Goal: Task Accomplishment & Management: Manage account settings

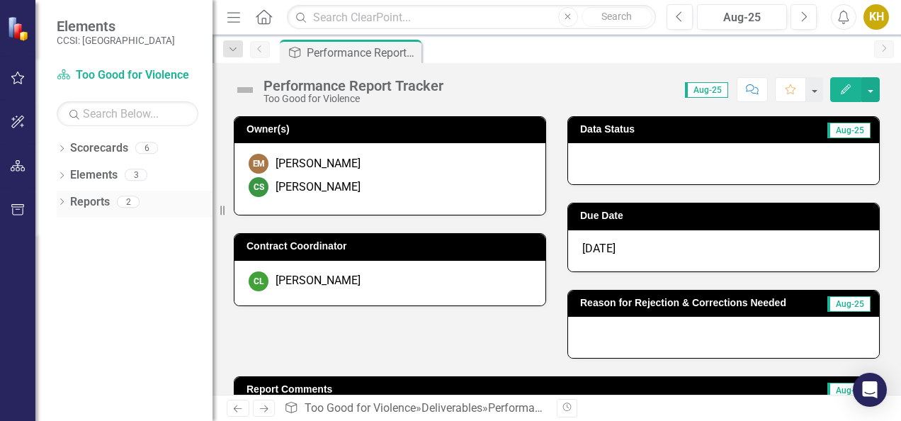
click at [96, 203] on link "Reports" at bounding box center [90, 202] width 40 height 16
click at [63, 204] on icon "Dropdown" at bounding box center [62, 203] width 10 height 8
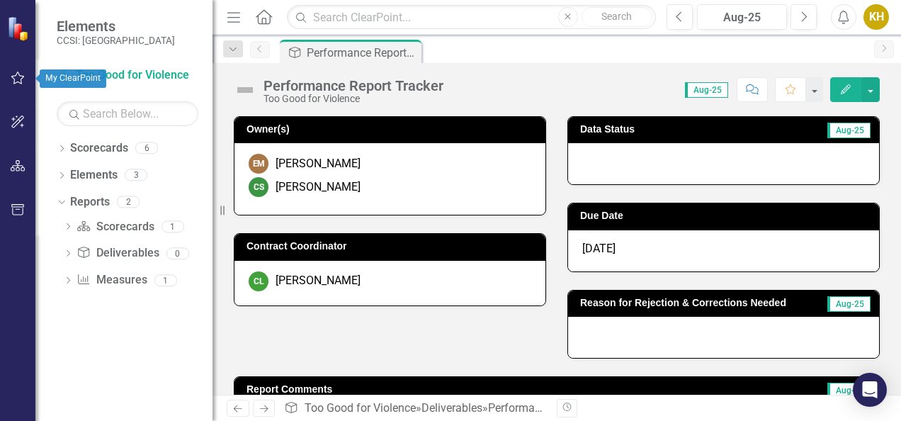
click at [20, 76] on icon "button" at bounding box center [17, 78] width 13 height 13
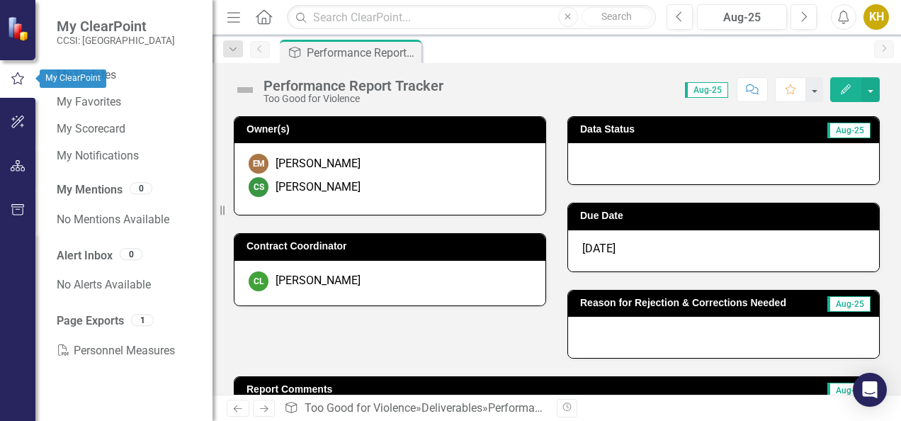
click at [20, 76] on icon "button" at bounding box center [18, 78] width 16 height 13
click at [111, 399] on div "My Updates My Favorites My Scorecard My Notifications My Mentions 0 No Mentions…" at bounding box center [123, 242] width 177 height 357
click at [29, 30] on img at bounding box center [19, 28] width 25 height 25
click at [96, 44] on small "CCSI: [GEOGRAPHIC_DATA]" at bounding box center [116, 40] width 118 height 11
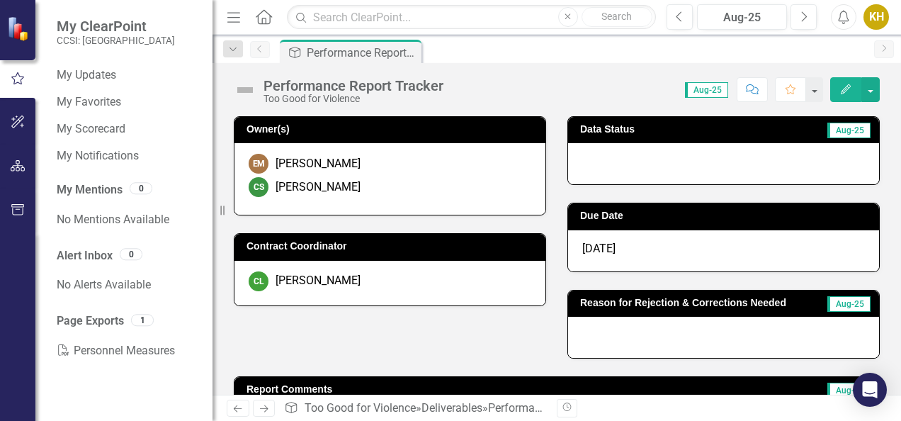
click at [278, 91] on div "Performance Report Tracker" at bounding box center [353, 86] width 180 height 16
click at [233, 43] on div "Dropdown" at bounding box center [233, 48] width 20 height 17
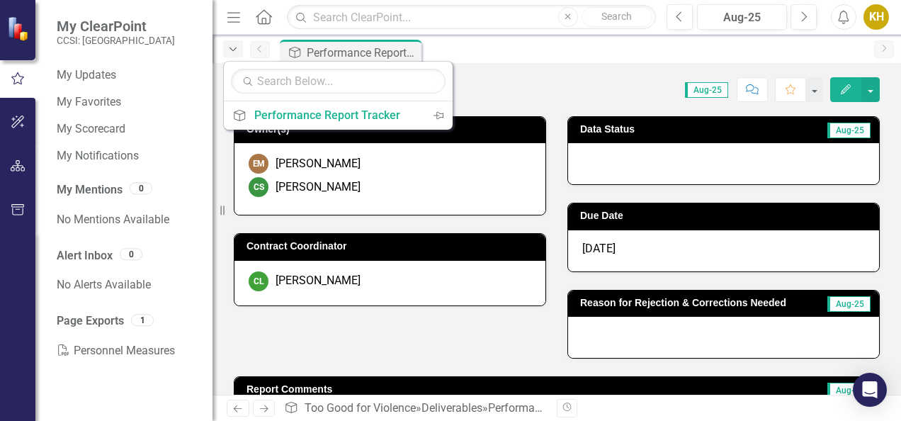
click at [233, 43] on div "Dropdown" at bounding box center [233, 48] width 20 height 17
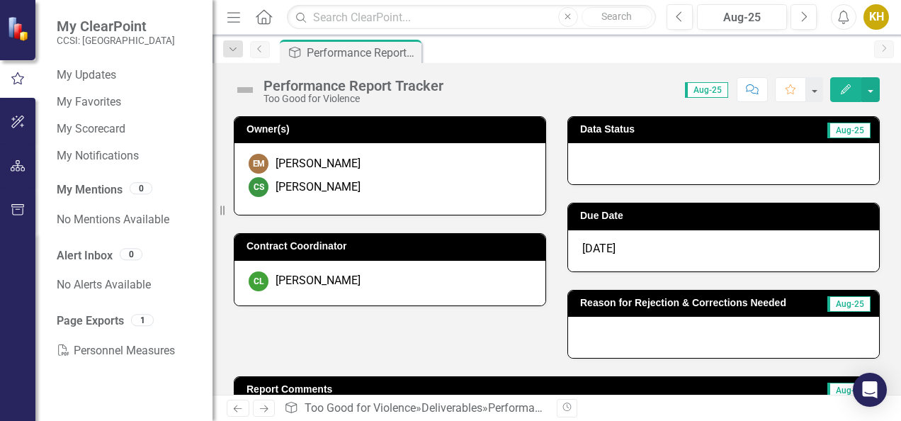
click at [263, 50] on icon "Previous" at bounding box center [259, 49] width 11 height 8
click at [14, 79] on icon "button" at bounding box center [17, 78] width 13 height 12
click at [9, 120] on button "button" at bounding box center [18, 123] width 32 height 30
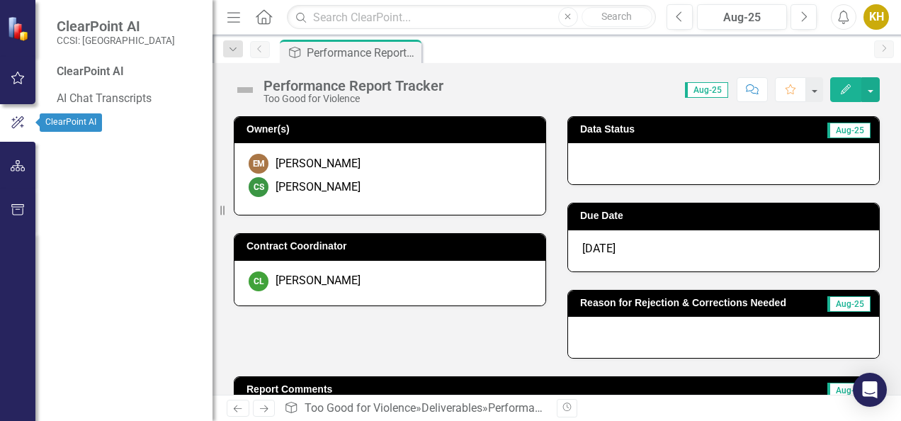
click at [18, 149] on div at bounding box center [17, 147] width 35 height 7
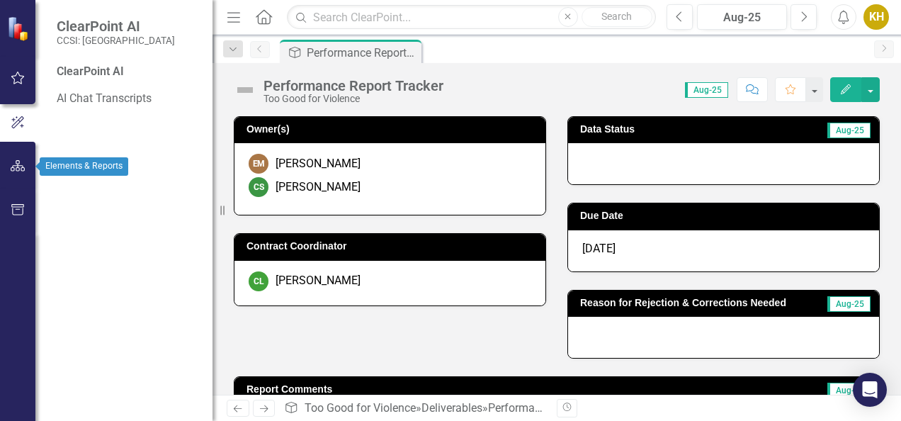
click at [21, 169] on icon "button" at bounding box center [18, 165] width 15 height 11
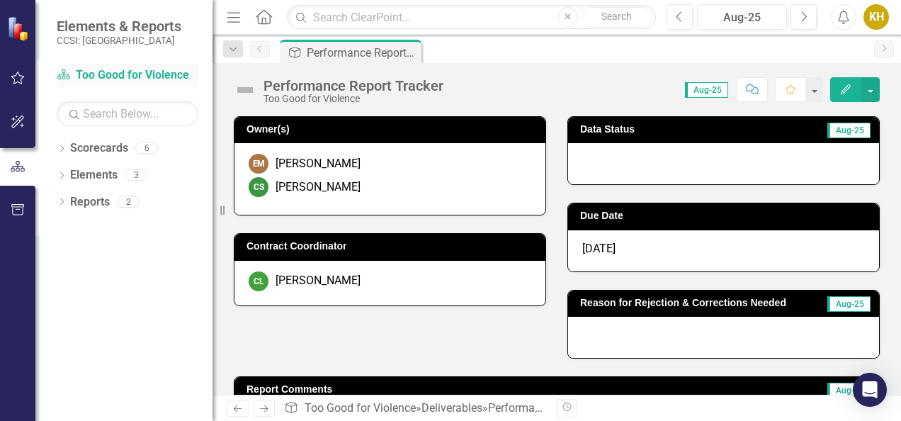
click at [120, 69] on link "Scorecard Too Good for Violence" at bounding box center [128, 75] width 142 height 16
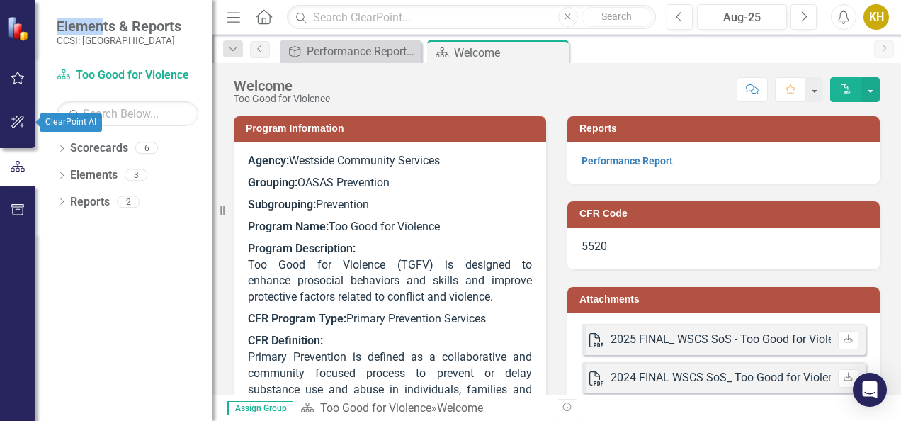
drag, startPoint x: 106, startPoint y: 23, endPoint x: 28, endPoint y: 120, distance: 124.0
click at [28, 120] on div "Elements & Reports CCSI: Erie Scorecard Too Good for Violence Search Dropdown S…" at bounding box center [106, 210] width 212 height 421
click at [28, 120] on button "button" at bounding box center [18, 123] width 32 height 30
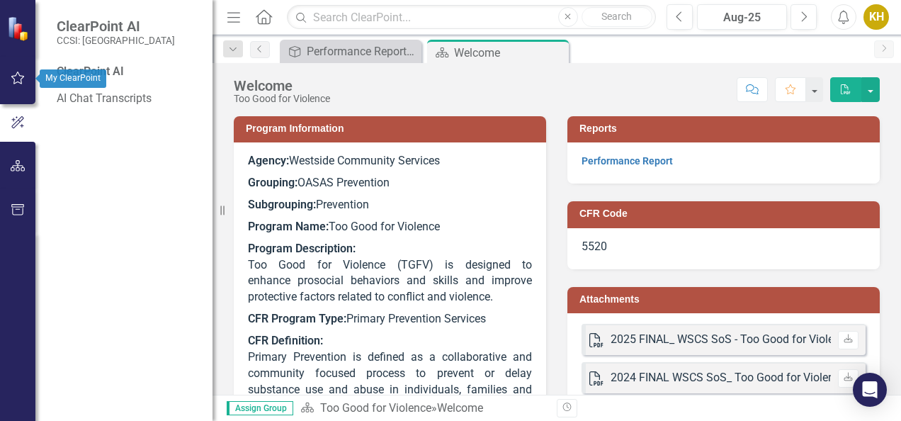
click at [14, 85] on button "button" at bounding box center [18, 79] width 32 height 30
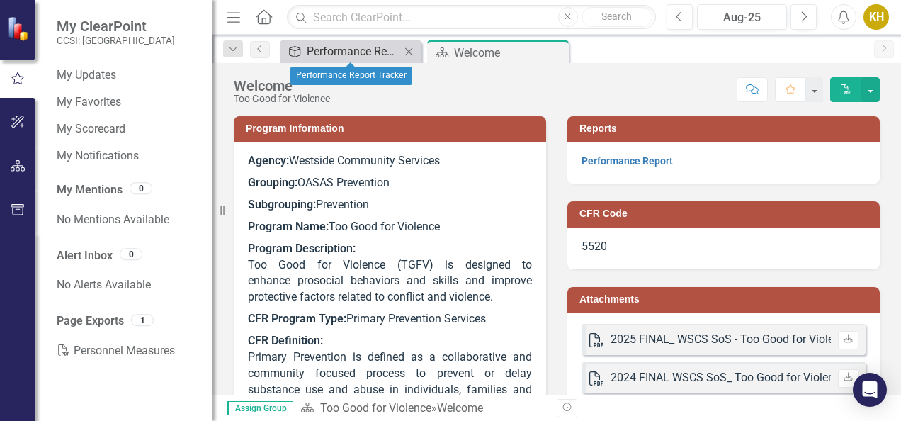
click at [330, 47] on div "Performance Report Tracker" at bounding box center [353, 51] width 93 height 18
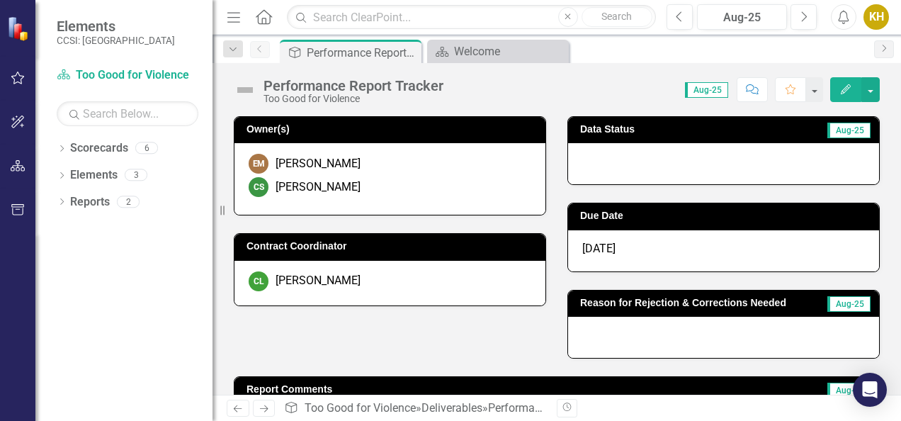
click at [365, 328] on div "Owner(s) EM [PERSON_NAME] CS [PERSON_NAME] Contract Coordinator CL [PERSON_NAME…" at bounding box center [556, 228] width 667 height 260
click at [116, 178] on link "Elements" at bounding box center [93, 175] width 47 height 16
click at [62, 177] on icon "Dropdown" at bounding box center [62, 177] width 10 height 8
click at [69, 229] on icon at bounding box center [69, 228] width 4 height 6
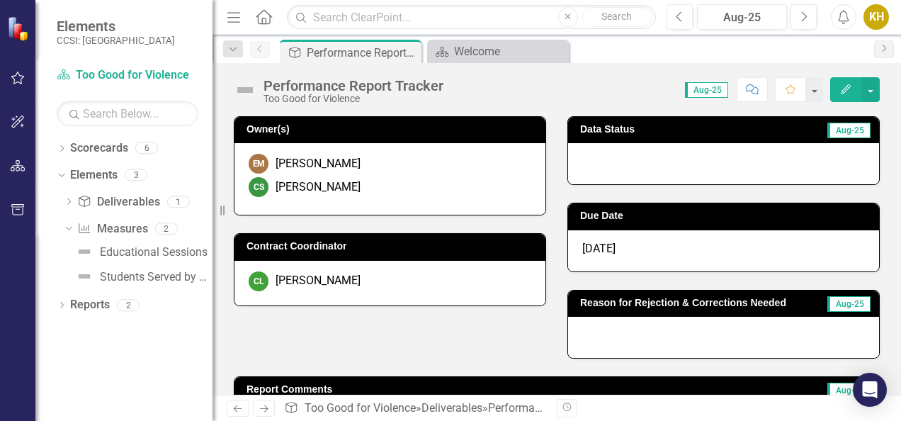
click at [704, 91] on span "Aug-25" at bounding box center [706, 90] width 43 height 16
click at [868, 88] on button "button" at bounding box center [870, 89] width 18 height 25
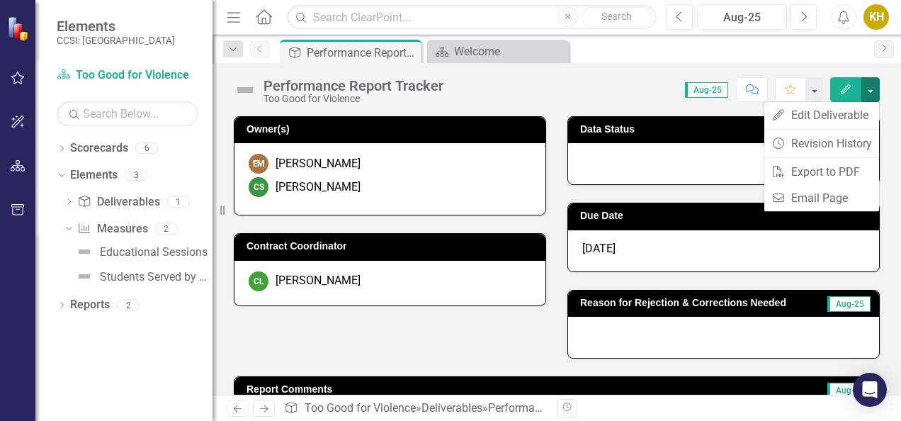
click at [850, 88] on icon "Edit" at bounding box center [845, 89] width 13 height 10
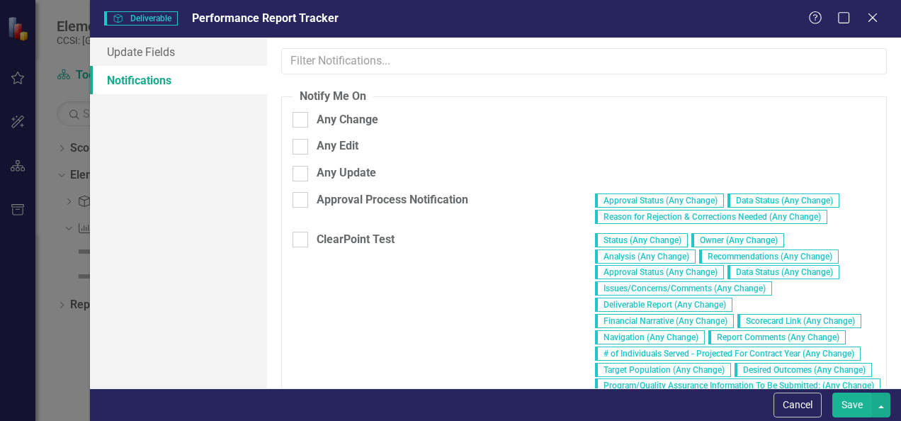
checkbox input "true"
click at [805, 402] on button "Cancel" at bounding box center [797, 404] width 48 height 25
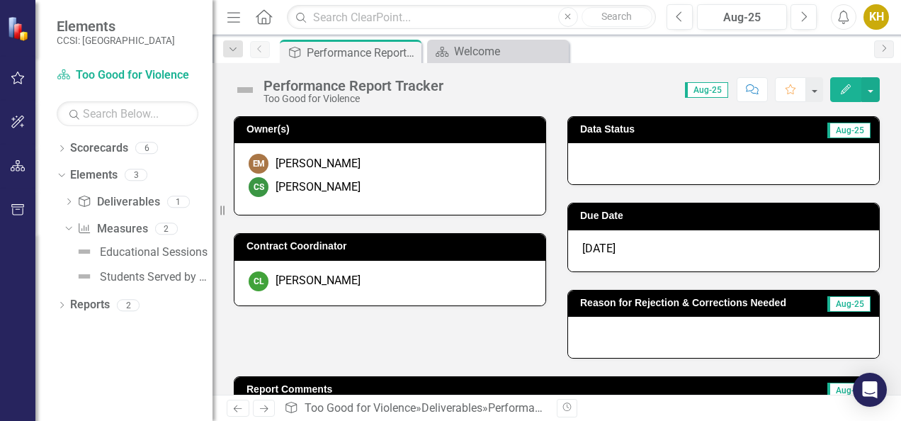
click at [702, 87] on span "Aug-25" at bounding box center [706, 90] width 43 height 16
click at [842, 92] on icon "button" at bounding box center [846, 89] width 10 height 10
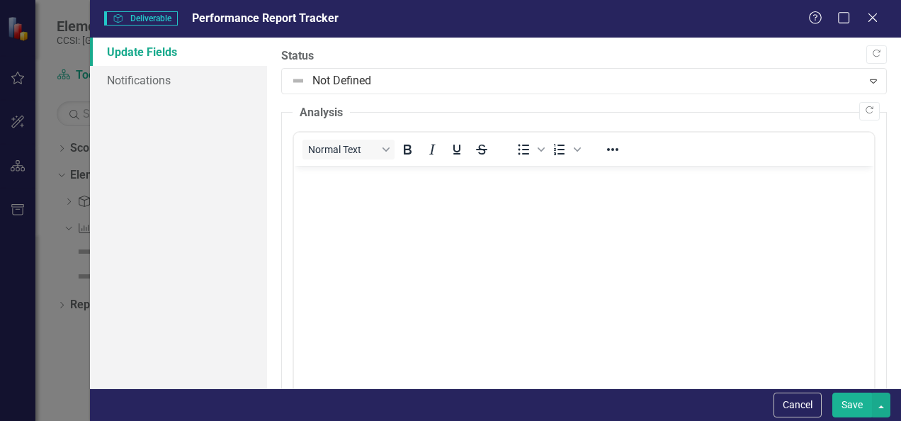
click at [52, 166] on div "Deliverable Deliverable Performance Report Tracker Help Maximize Close Update F…" at bounding box center [450, 210] width 901 height 421
click at [793, 406] on button "Cancel" at bounding box center [797, 404] width 48 height 25
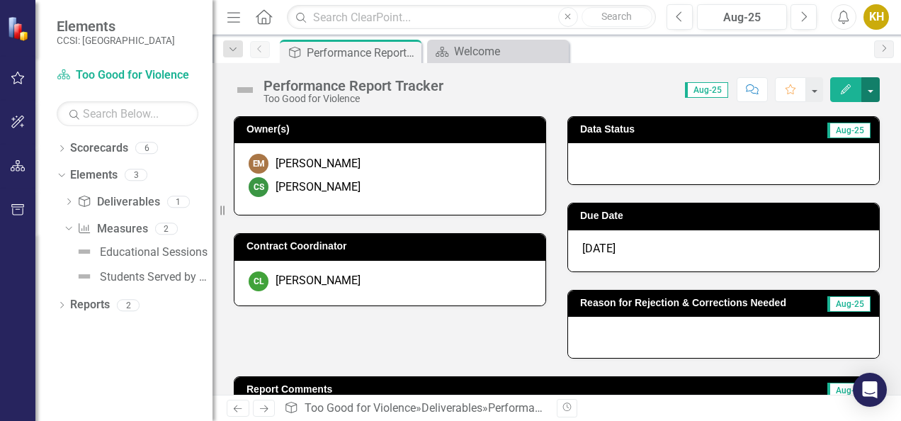
click at [875, 84] on button "button" at bounding box center [870, 89] width 18 height 25
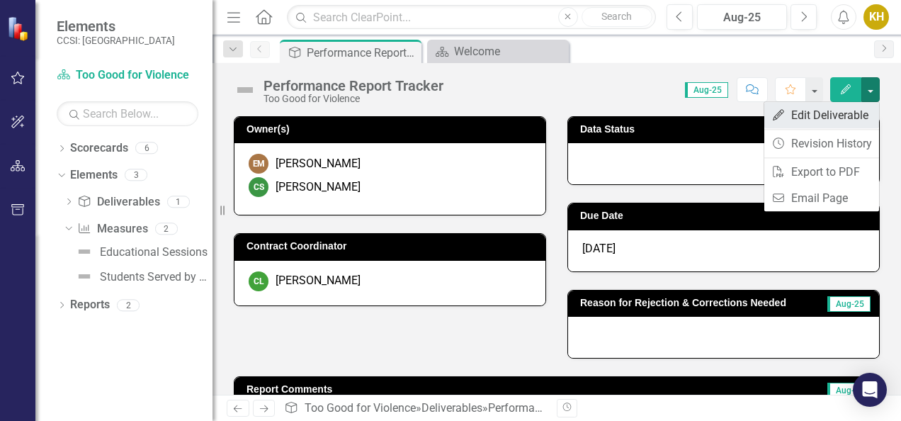
click at [847, 115] on link "Edit Edit Deliverable" at bounding box center [821, 115] width 115 height 26
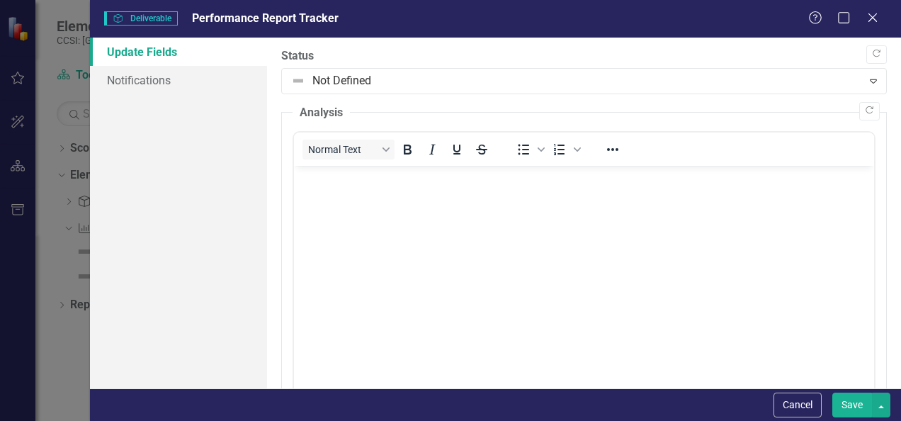
click at [62, 268] on div "Deliverable Deliverable Performance Report Tracker Help Maximize Close Update F…" at bounding box center [450, 210] width 901 height 421
click at [799, 411] on button "Cancel" at bounding box center [797, 404] width 48 height 25
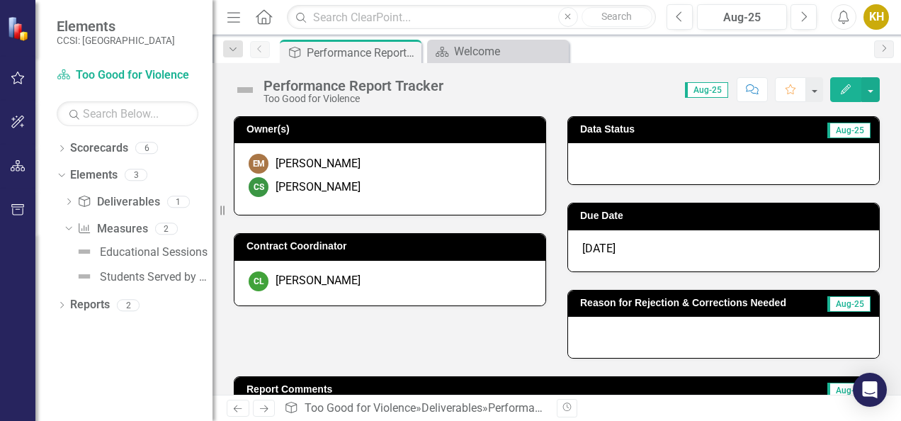
click at [714, 93] on span "Aug-25" at bounding box center [706, 90] width 43 height 16
click at [738, 18] on div "Aug-25" at bounding box center [742, 17] width 80 height 17
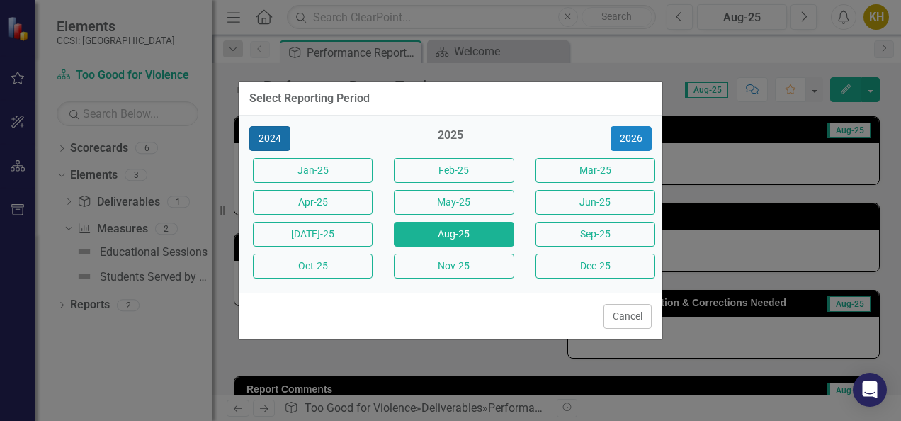
click at [277, 145] on button "2024" at bounding box center [269, 138] width 41 height 25
click at [433, 222] on button "Aug-24" at bounding box center [454, 234] width 120 height 25
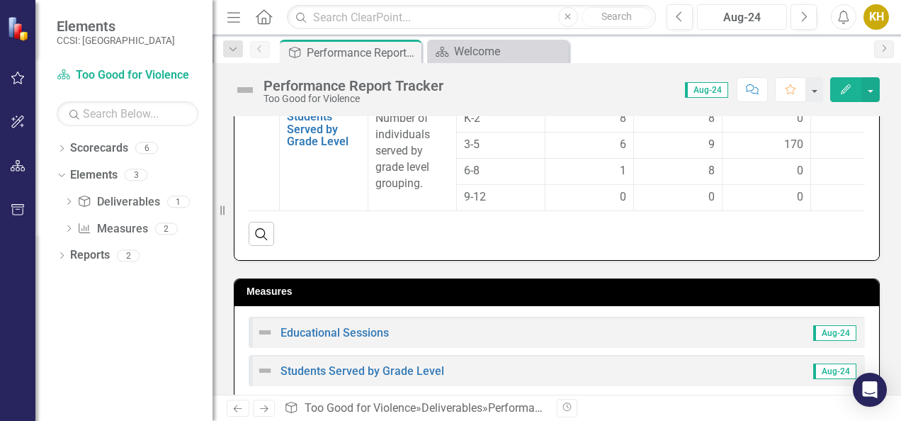
scroll to position [599, 0]
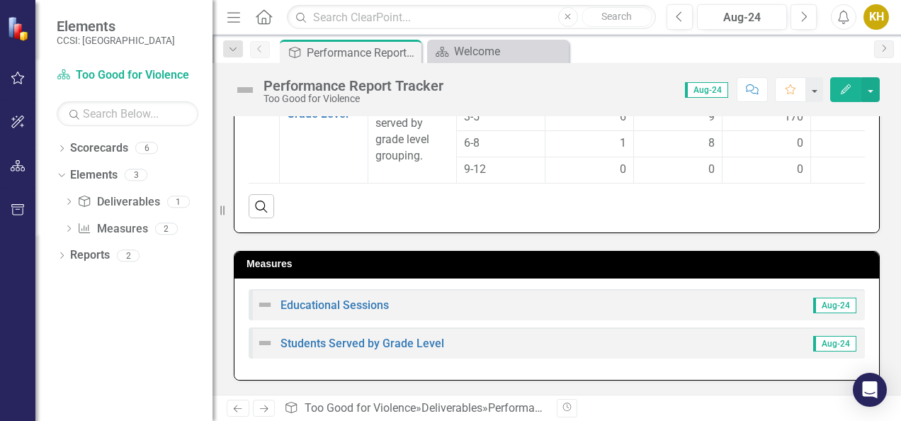
drag, startPoint x: 888, startPoint y: 358, endPoint x: 900, endPoint y: 210, distance: 147.8
click at [900, 210] on html "Elements CCSI: Erie Scorecard Too Good for Violence Search Dropdown Scorecards …" at bounding box center [450, 210] width 901 height 421
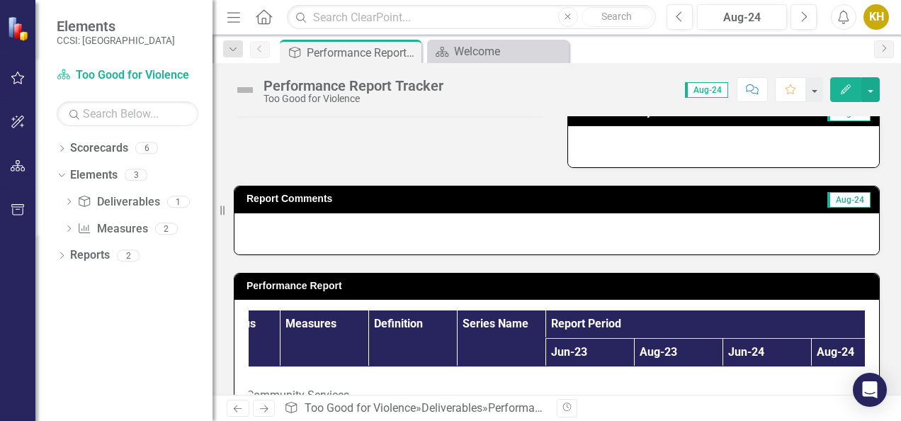
scroll to position [0, 0]
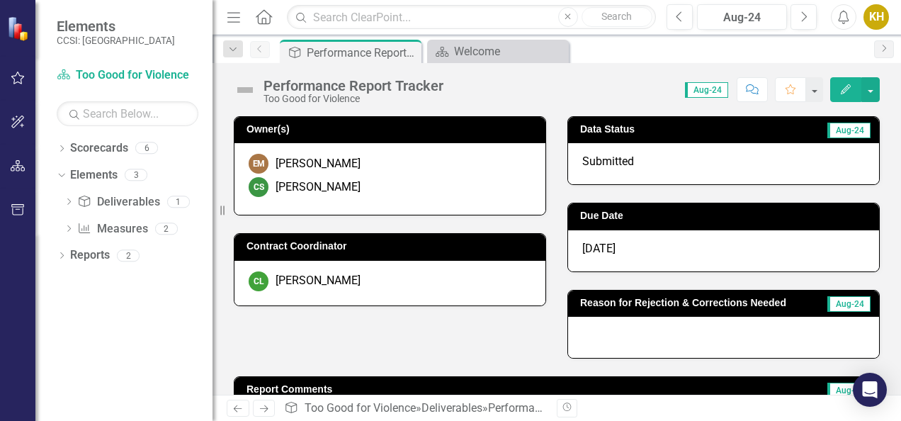
click at [872, 101] on div "Performance Report Tracker Too Good for Violence Score: 0.00 Aug-24 Completed C…" at bounding box center [556, 84] width 688 height 42
click at [871, 91] on button "button" at bounding box center [870, 89] width 18 height 25
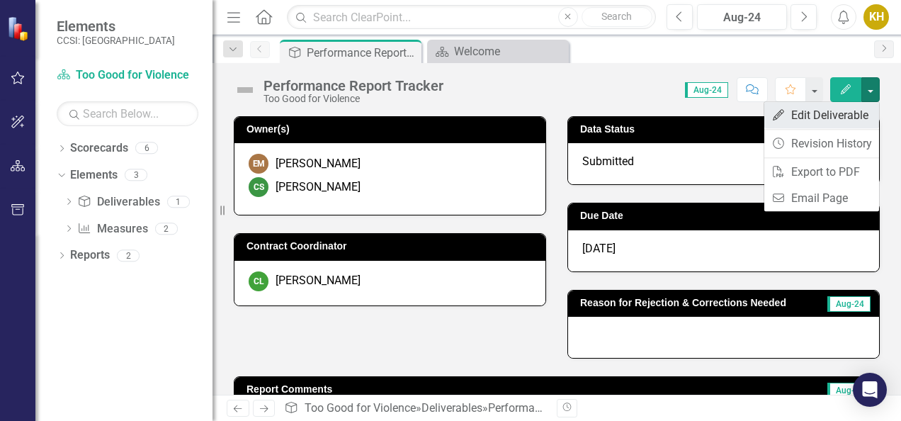
click at [845, 113] on link "Edit Edit Deliverable" at bounding box center [821, 115] width 115 height 26
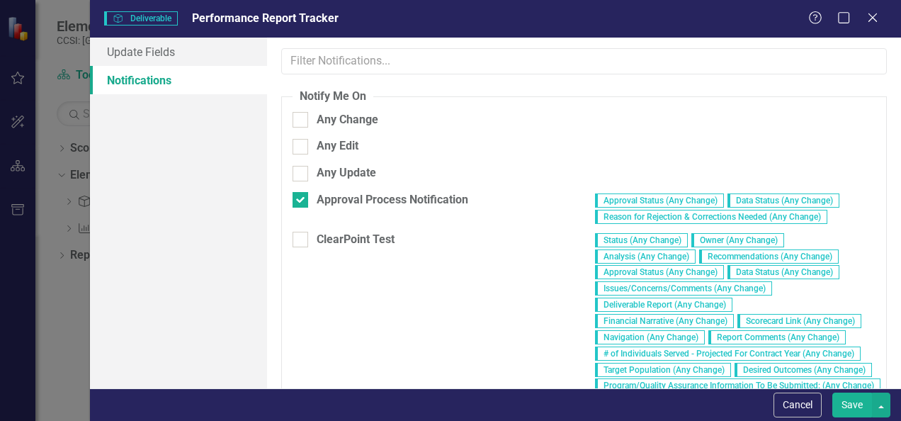
scroll to position [184, 0]
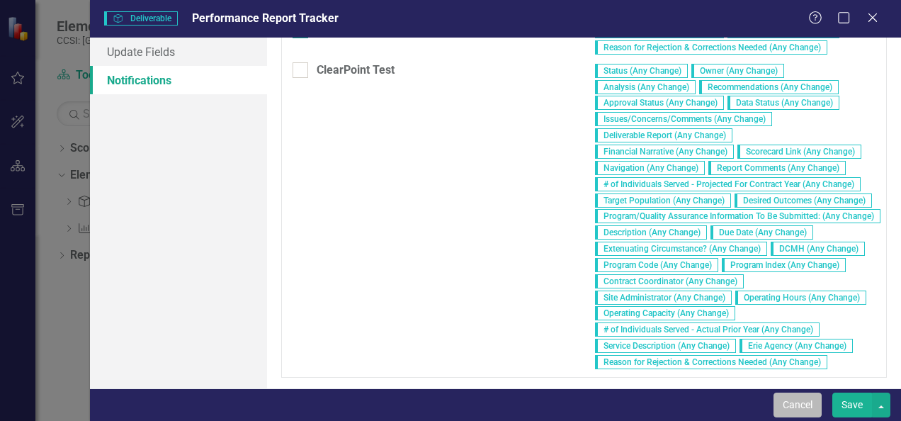
click at [802, 402] on button "Cancel" at bounding box center [797, 404] width 48 height 25
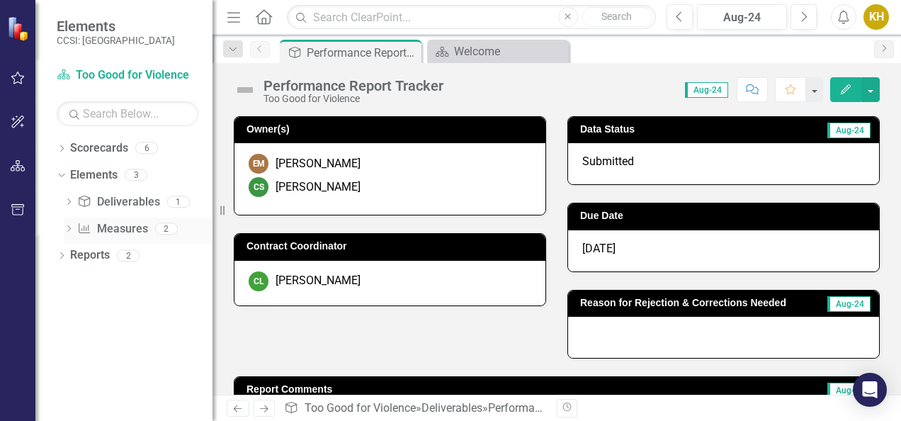
click at [69, 226] on icon "Dropdown" at bounding box center [69, 230] width 10 height 8
click at [123, 223] on link "Measure Measures" at bounding box center [112, 229] width 70 height 16
click at [65, 228] on icon "Dropdown" at bounding box center [67, 228] width 8 height 10
click at [65, 228] on icon "Dropdown" at bounding box center [69, 230] width 10 height 8
click at [108, 249] on div "Educational Sessions" at bounding box center [154, 252] width 108 height 13
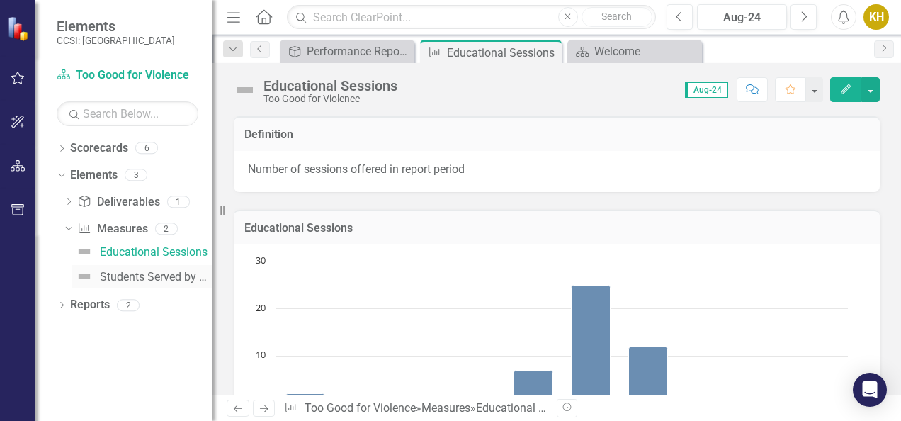
click at [125, 269] on link "Students Served by Grade Level" at bounding box center [142, 276] width 140 height 23
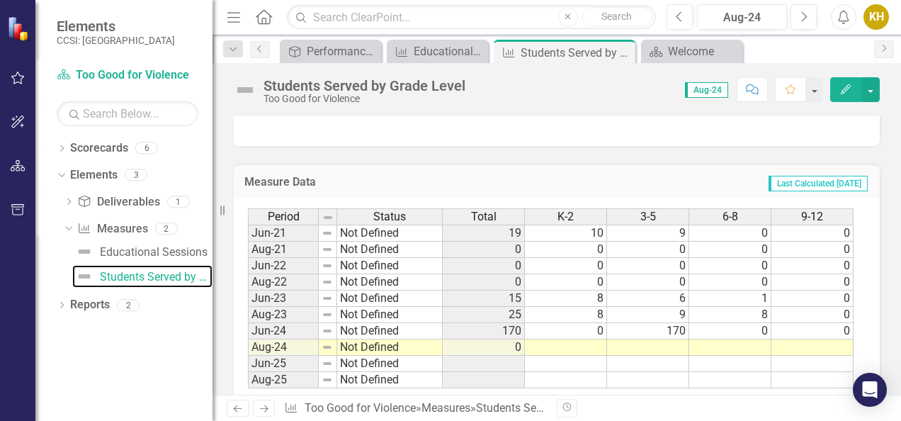
scroll to position [653, 0]
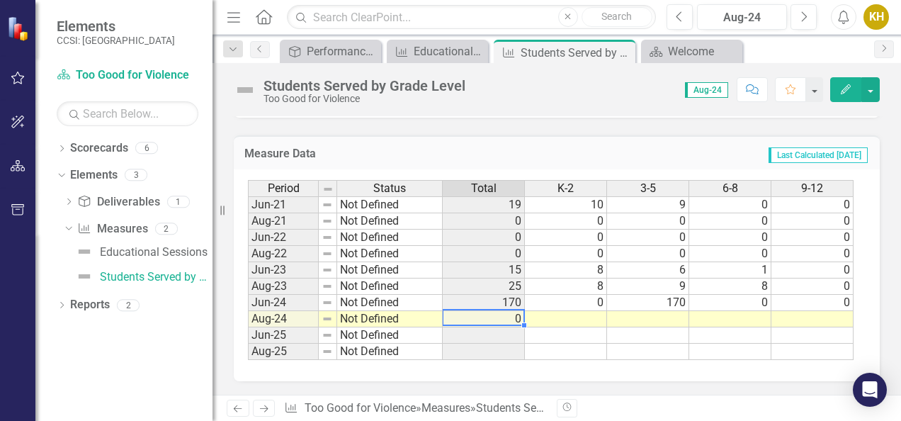
click at [517, 317] on td "0" at bounding box center [484, 319] width 82 height 16
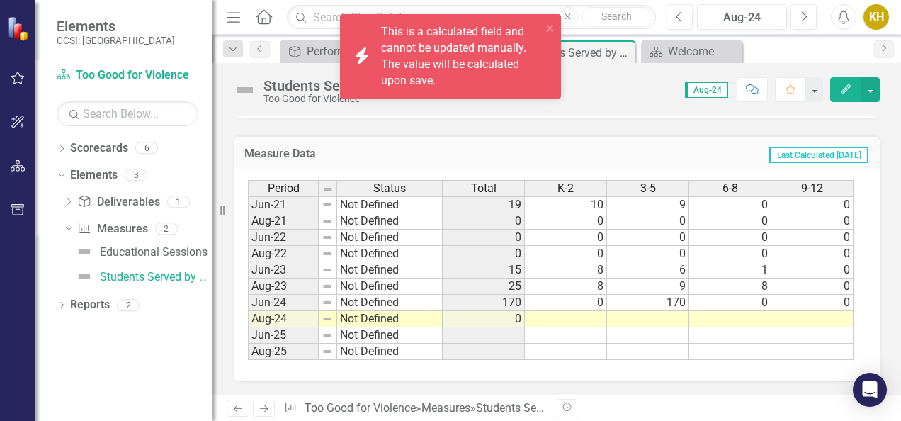
click at [847, 84] on icon "Edit" at bounding box center [845, 89] width 13 height 10
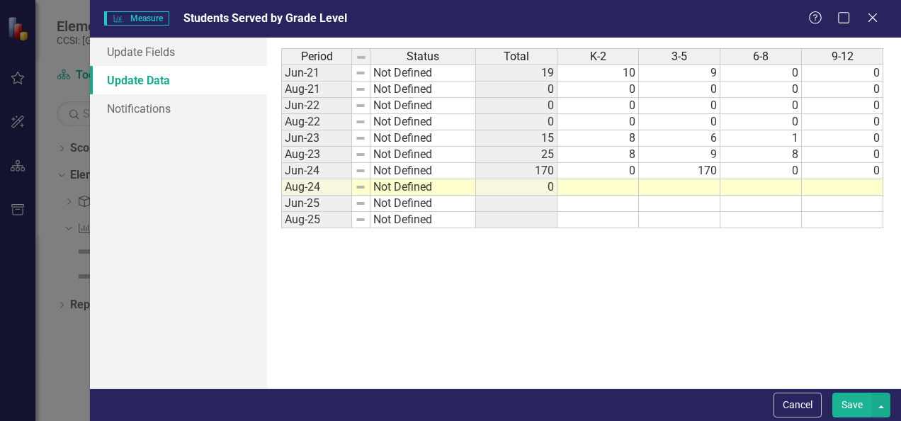
scroll to position [0, 0]
click at [546, 185] on td "0" at bounding box center [516, 187] width 81 height 16
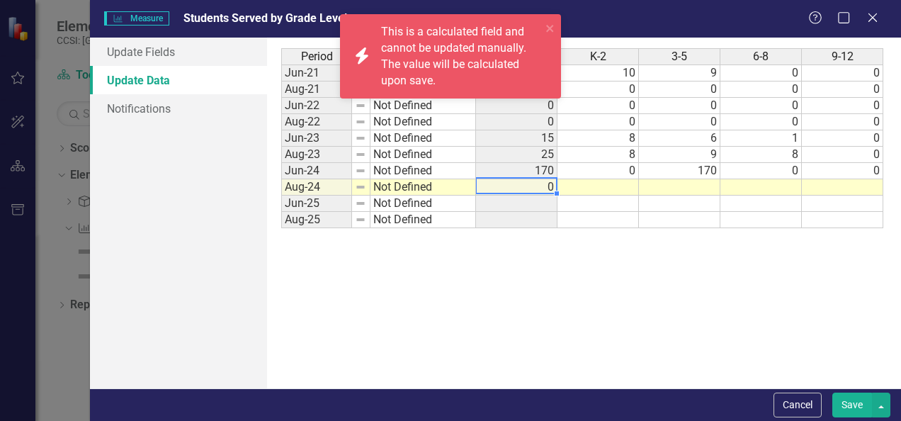
click at [548, 187] on td "0" at bounding box center [516, 187] width 81 height 16
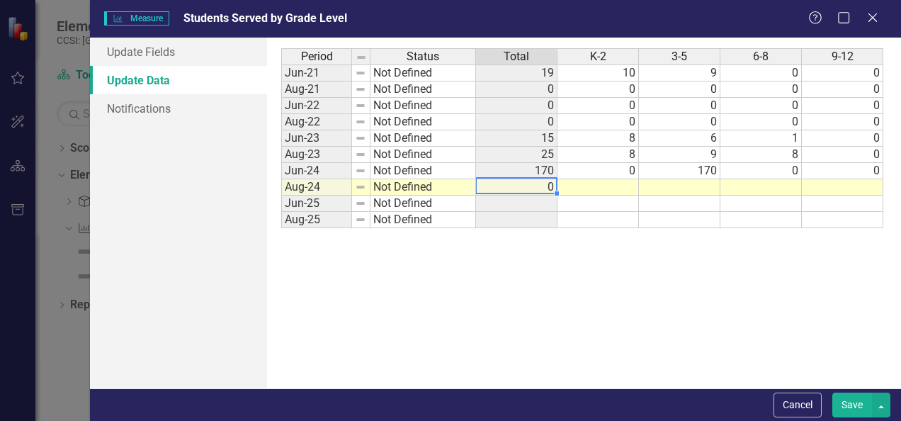
click at [548, 187] on td "0" at bounding box center [516, 187] width 81 height 16
click at [222, 59] on link "Update Fields" at bounding box center [178, 52] width 177 height 28
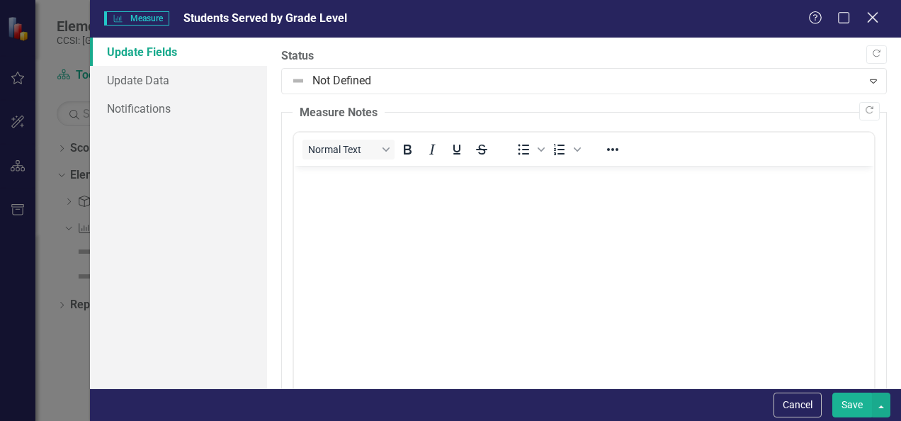
click at [866, 11] on icon "Close" at bounding box center [872, 17] width 18 height 13
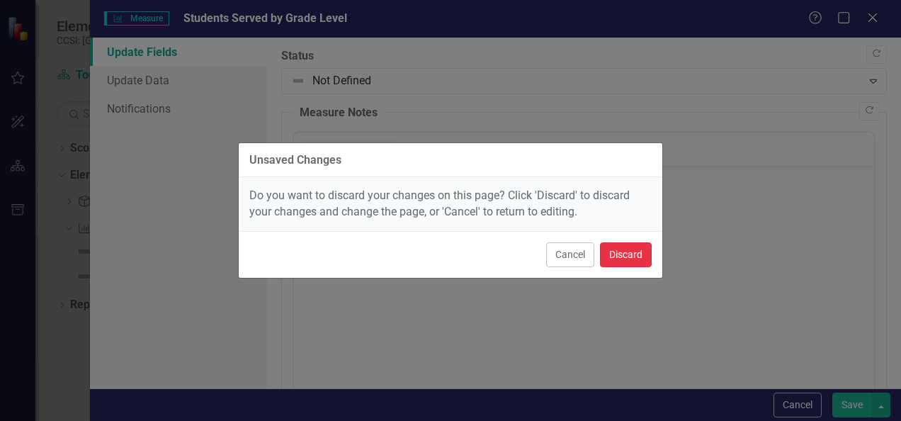
click at [634, 254] on button "Discard" at bounding box center [626, 254] width 52 height 25
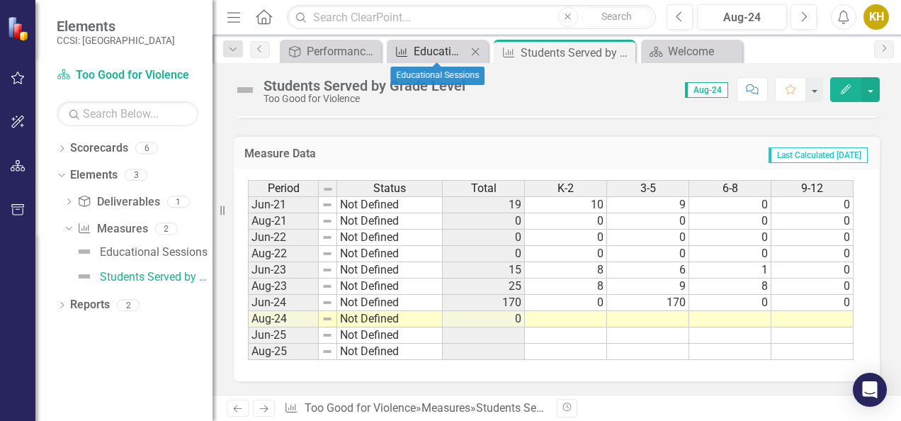
click at [447, 58] on div "Educational Sessions" at bounding box center [440, 51] width 53 height 18
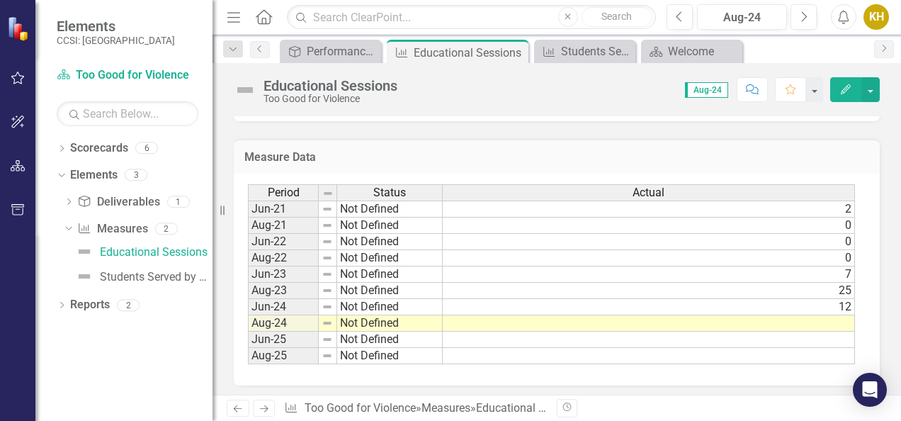
scroll to position [363, 0]
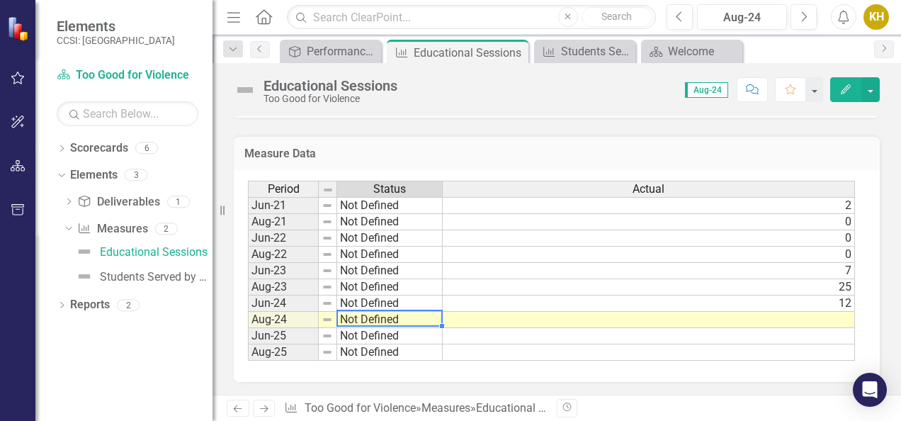
click at [421, 314] on td "Not Defined" at bounding box center [390, 320] width 106 height 16
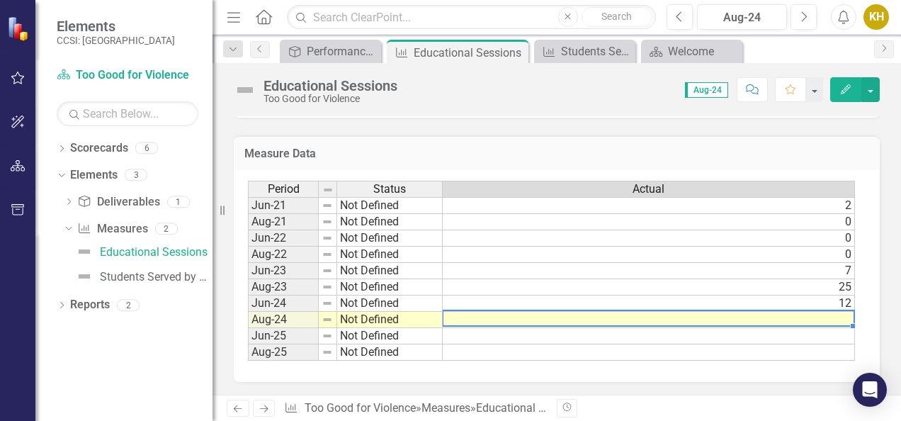
click at [496, 312] on td at bounding box center [649, 320] width 412 height 16
click at [426, 313] on td "Not Defined" at bounding box center [390, 320] width 106 height 16
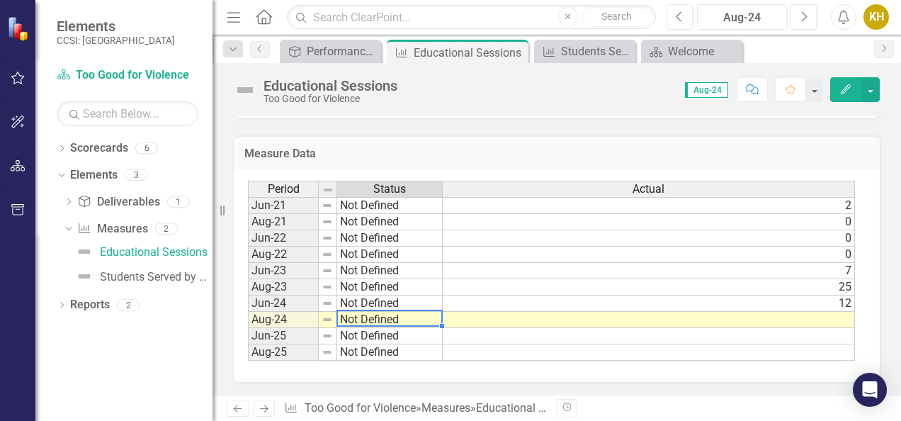
click at [426, 313] on td "Not Defined" at bounding box center [390, 320] width 106 height 16
type textarea "Not Defined"
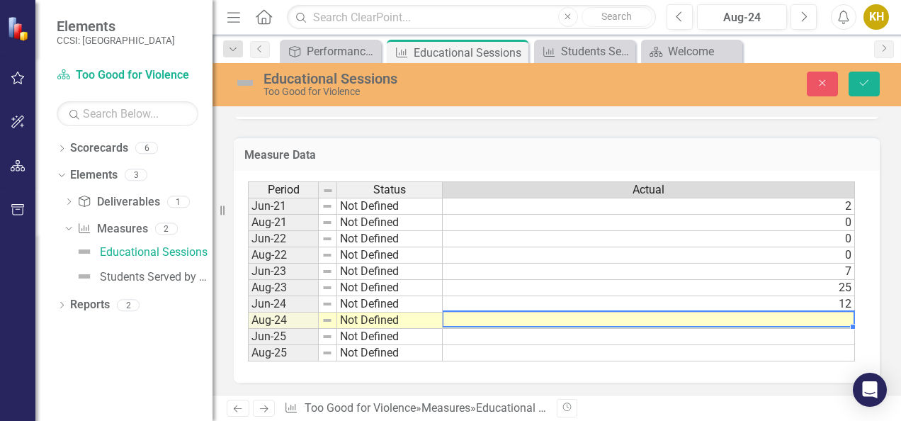
click at [476, 314] on td at bounding box center [649, 320] width 412 height 16
click at [404, 324] on td "Not Defined" at bounding box center [390, 320] width 106 height 16
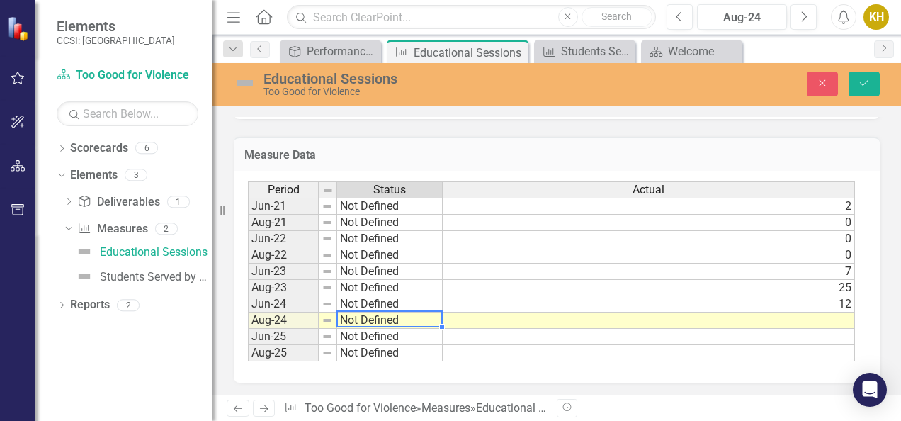
click at [404, 324] on td "Not Defined" at bounding box center [390, 320] width 106 height 16
type textarea "Not Defined"
click at [404, 324] on textarea "Not Defined" at bounding box center [389, 318] width 106 height 17
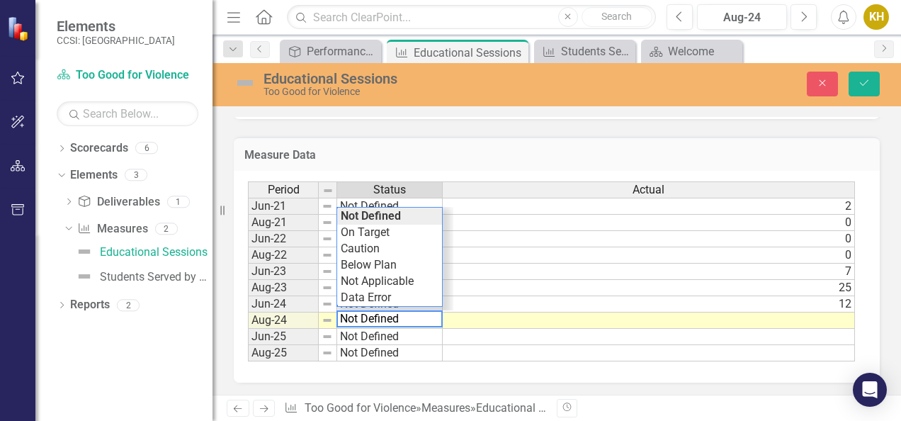
type textarea "12"
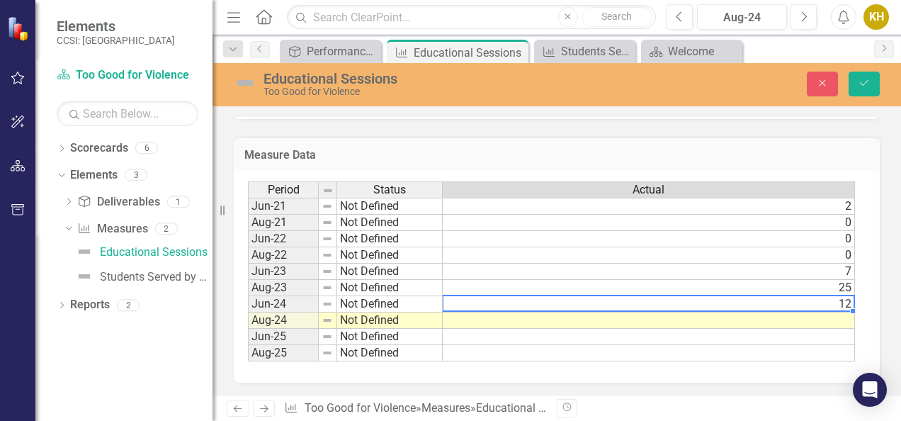
click at [494, 306] on td "12" at bounding box center [649, 304] width 412 height 16
click at [510, 324] on td at bounding box center [649, 320] width 412 height 16
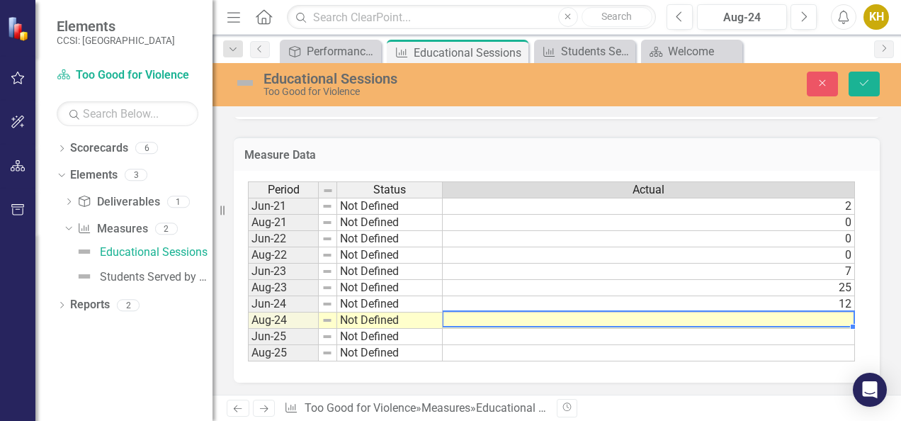
click at [510, 324] on td at bounding box center [649, 320] width 412 height 16
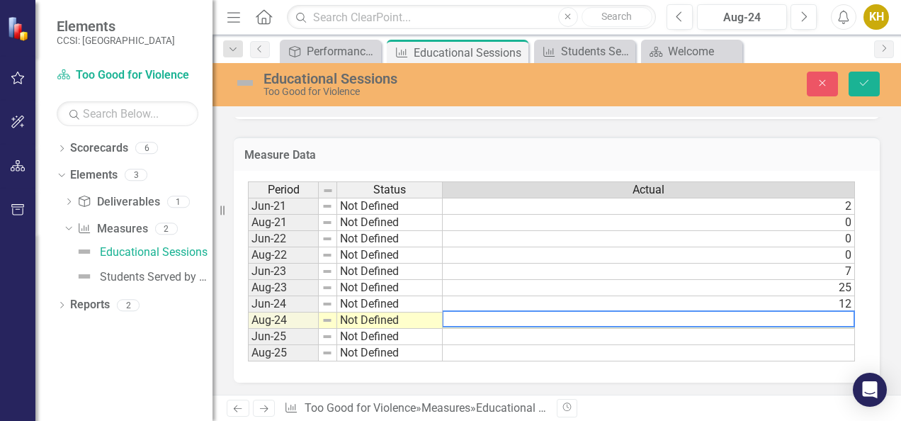
click at [804, 313] on textarea at bounding box center [648, 318] width 413 height 17
type textarea "3"
type textarea "24"
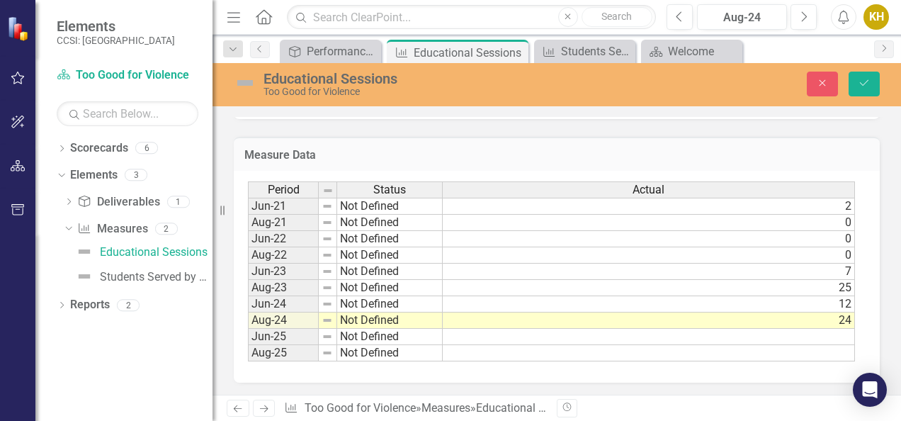
click at [766, 377] on div "Period Status Actual Jun-21 Not Defined [DATE]-21 Not Defined 0 Jun-22 Not Defi…" at bounding box center [557, 277] width 646 height 212
click at [860, 87] on icon "Save" at bounding box center [864, 83] width 13 height 10
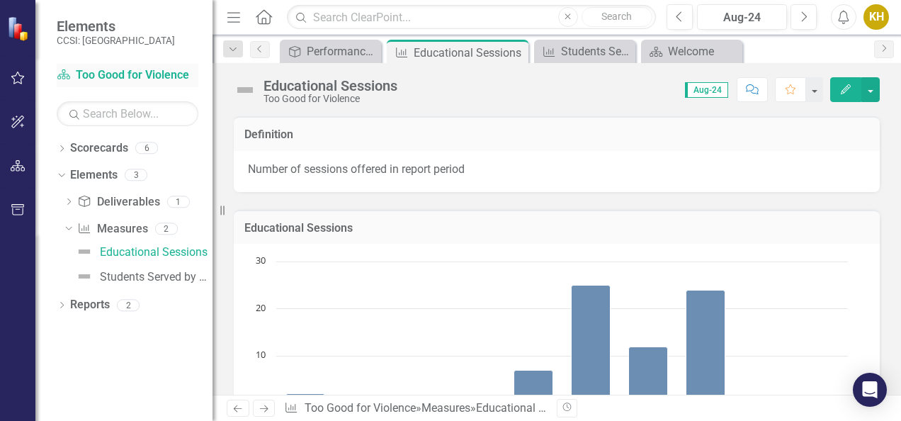
click at [171, 80] on link "Scorecard Too Good for Violence" at bounding box center [128, 75] width 142 height 16
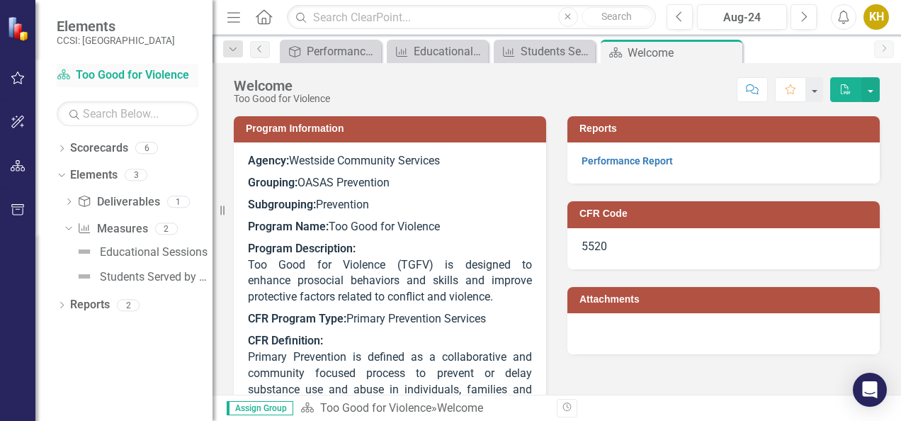
click at [171, 80] on link "Scorecard Too Good for Violence" at bounding box center [128, 75] width 142 height 16
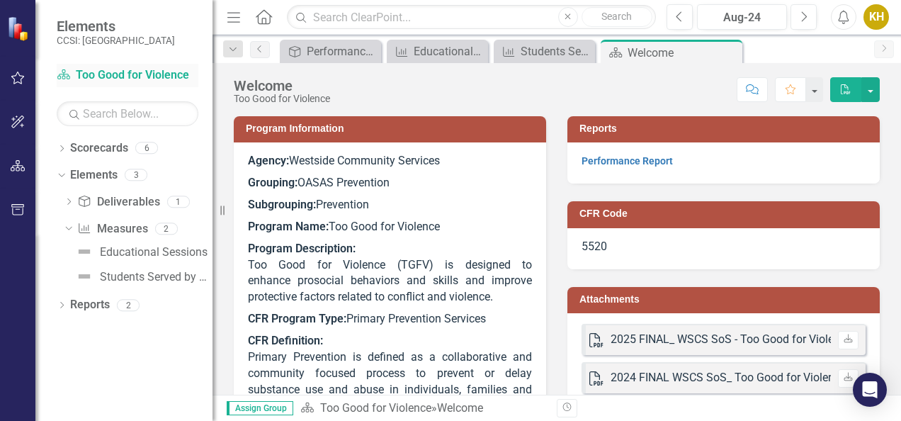
click at [67, 76] on icon "Scorecard" at bounding box center [64, 74] width 14 height 11
click at [82, 280] on img at bounding box center [84, 276] width 17 height 17
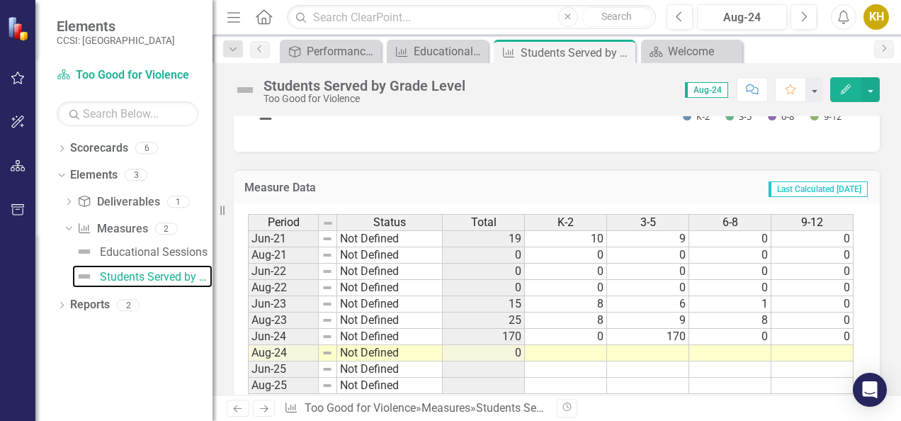
scroll to position [653, 0]
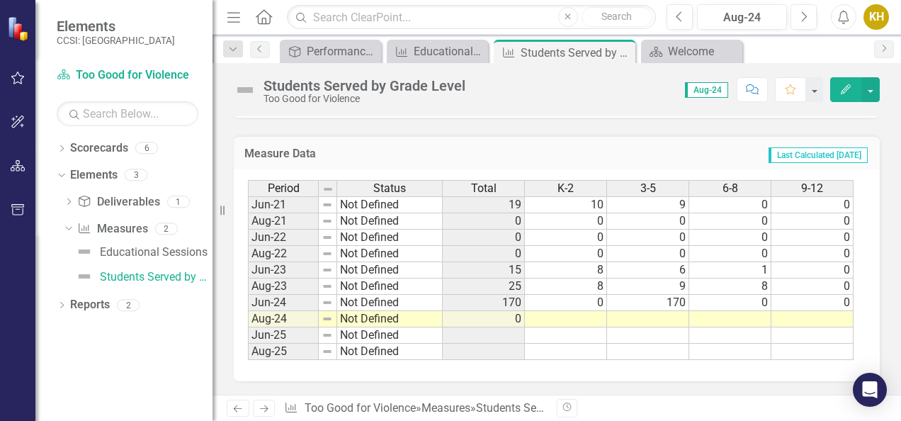
click at [504, 318] on td "0" at bounding box center [484, 319] width 82 height 16
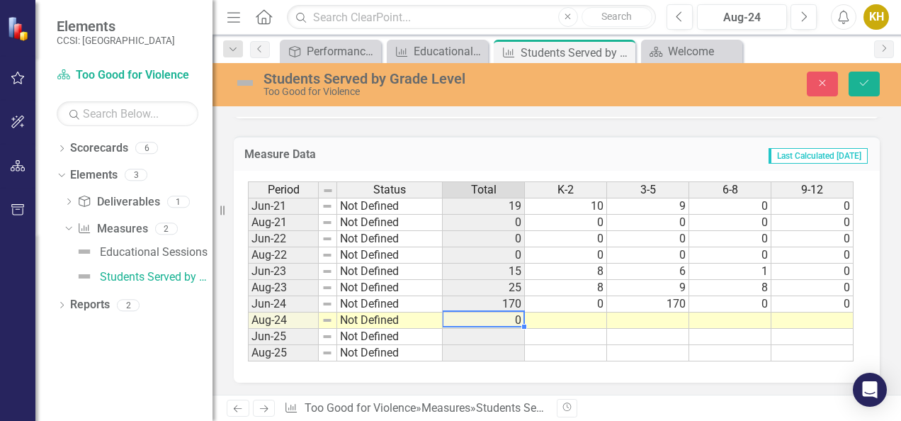
click at [502, 312] on td "0" at bounding box center [484, 320] width 82 height 16
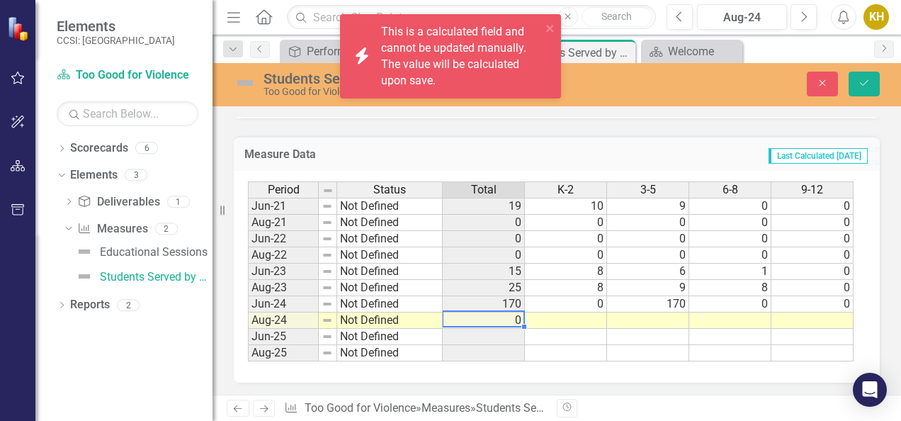
click at [502, 312] on td "0" at bounding box center [484, 320] width 82 height 16
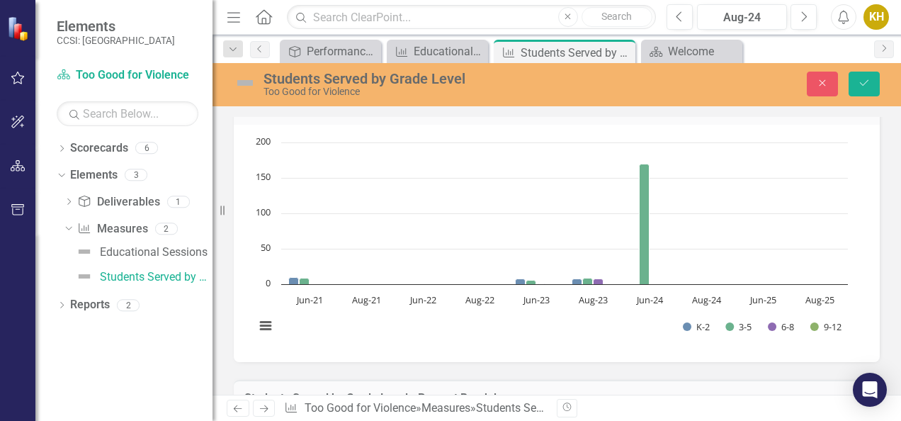
scroll to position [207, 0]
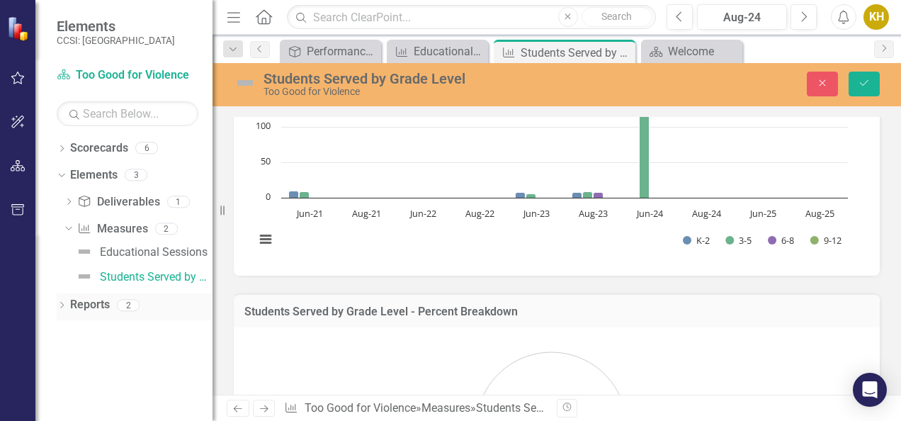
click at [109, 300] on link "Reports" at bounding box center [90, 305] width 40 height 16
click at [86, 253] on img at bounding box center [84, 251] width 17 height 17
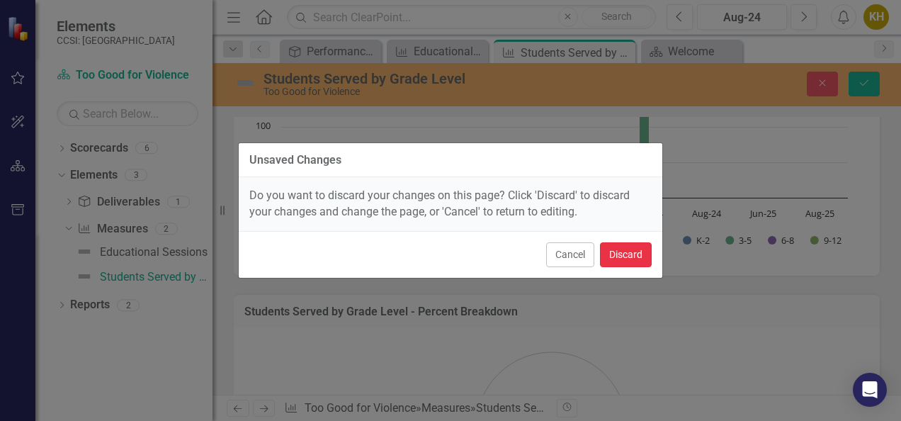
click at [624, 252] on button "Discard" at bounding box center [626, 254] width 52 height 25
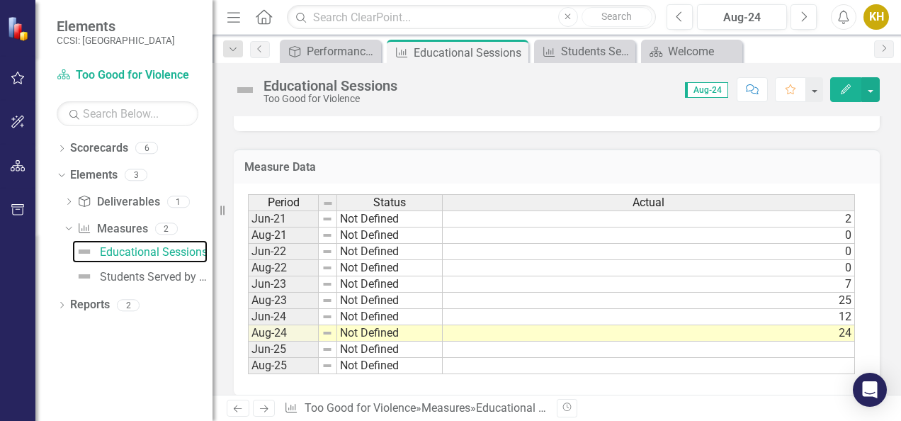
scroll to position [363, 0]
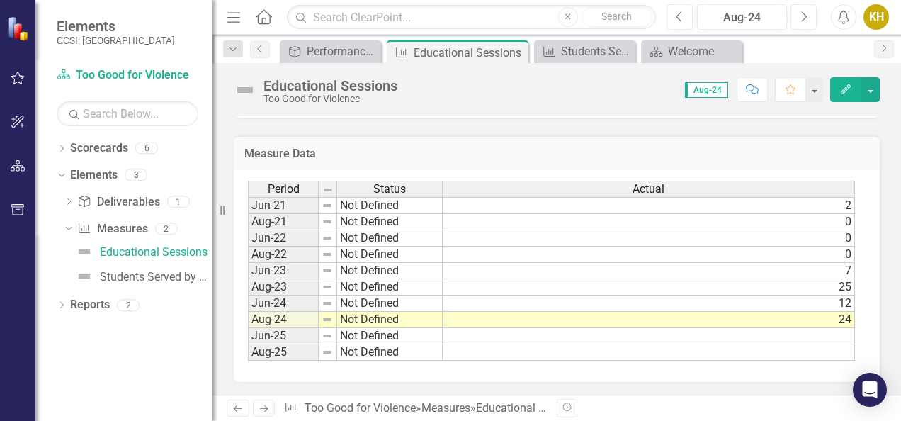
click at [428, 322] on td "Not Defined" at bounding box center [390, 320] width 106 height 16
click at [425, 331] on td "Not Defined" at bounding box center [390, 336] width 106 height 16
click at [101, 69] on link "Scorecard Too Good for Violence" at bounding box center [128, 75] width 142 height 16
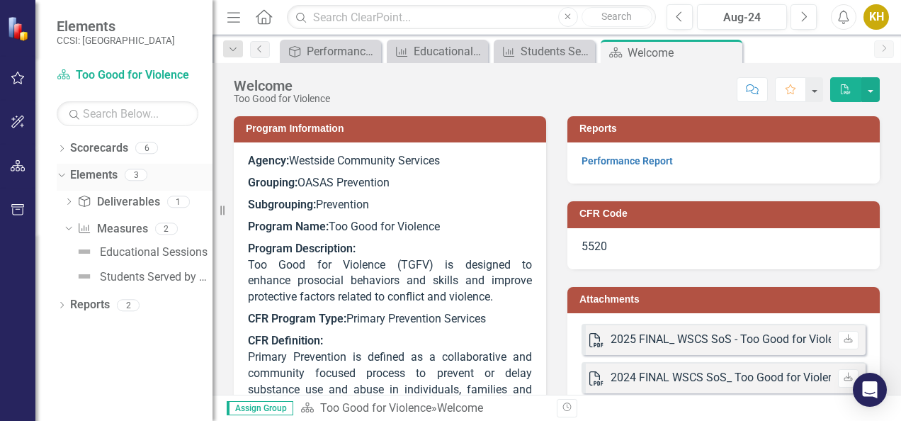
click at [65, 176] on div "Dropdown" at bounding box center [59, 174] width 12 height 10
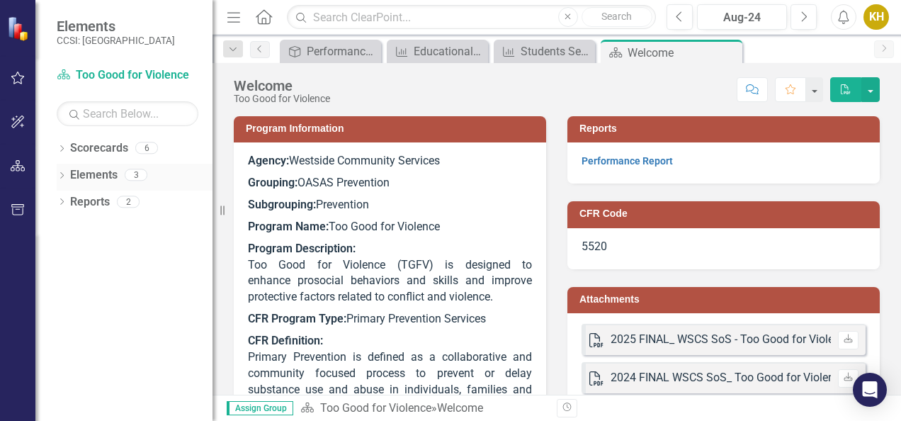
click at [65, 176] on icon "Dropdown" at bounding box center [62, 177] width 10 height 8
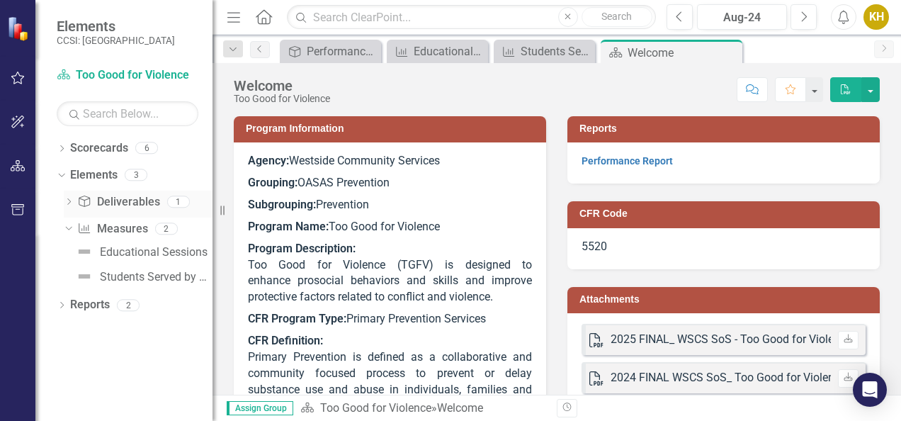
click at [69, 203] on icon "Dropdown" at bounding box center [69, 203] width 10 height 8
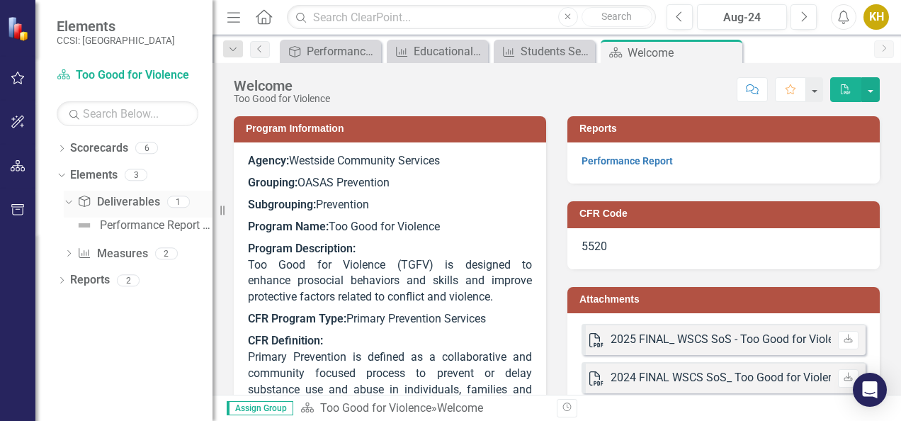
click at [69, 203] on icon "Dropdown" at bounding box center [67, 201] width 8 height 10
click at [91, 206] on icon "Deliverable" at bounding box center [84, 200] width 14 height 11
click at [72, 229] on icon "Dropdown" at bounding box center [69, 230] width 10 height 8
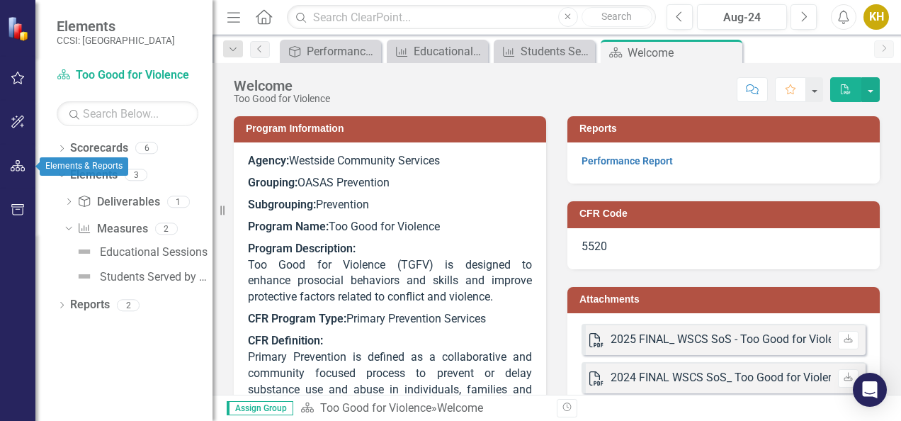
click at [21, 169] on icon "button" at bounding box center [18, 165] width 15 height 11
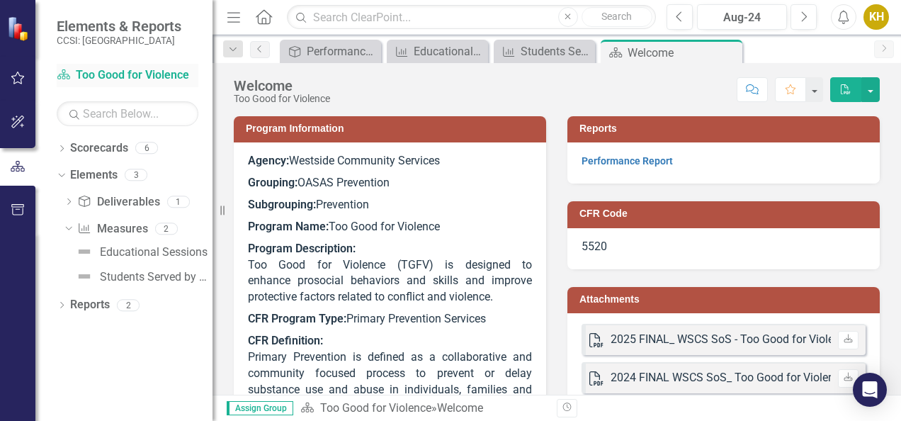
click at [125, 71] on link "Scorecard Too Good for Violence" at bounding box center [128, 75] width 142 height 16
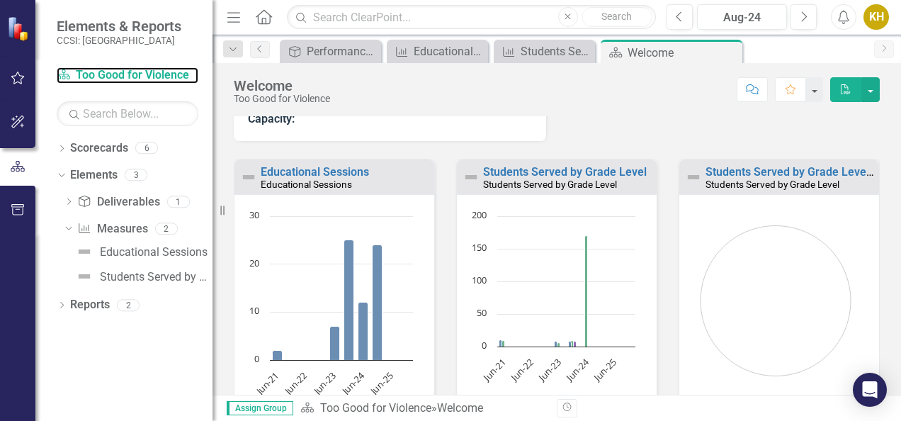
scroll to position [719, 0]
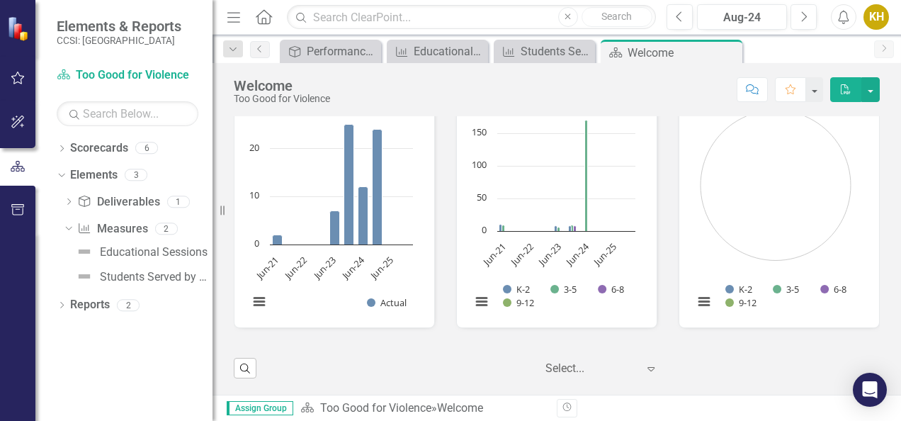
click at [579, 363] on div at bounding box center [591, 368] width 92 height 19
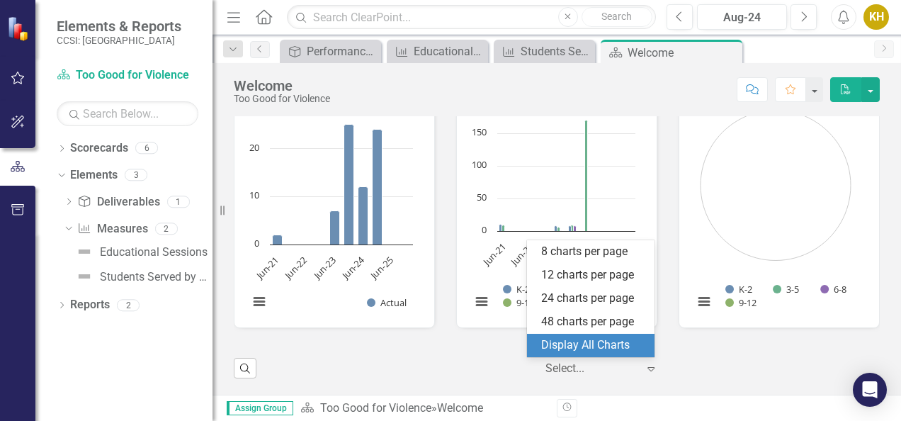
click at [587, 343] on div "Display All Charts" at bounding box center [593, 345] width 105 height 16
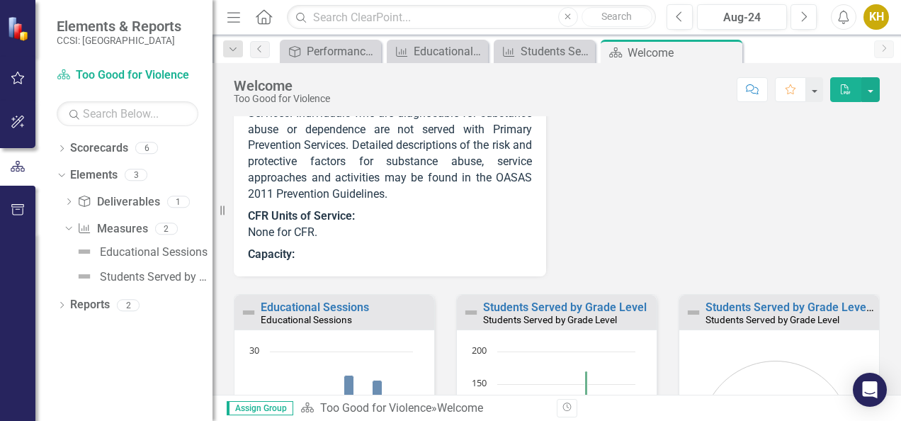
scroll to position [363, 0]
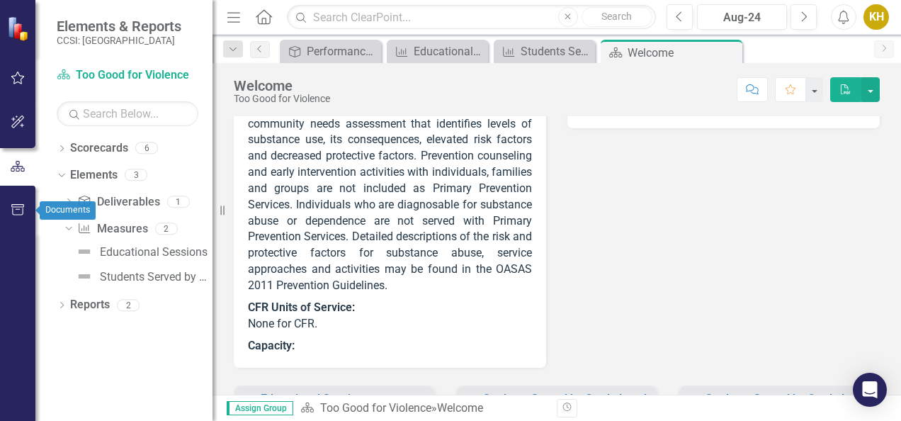
click at [18, 197] on button "button" at bounding box center [18, 210] width 32 height 30
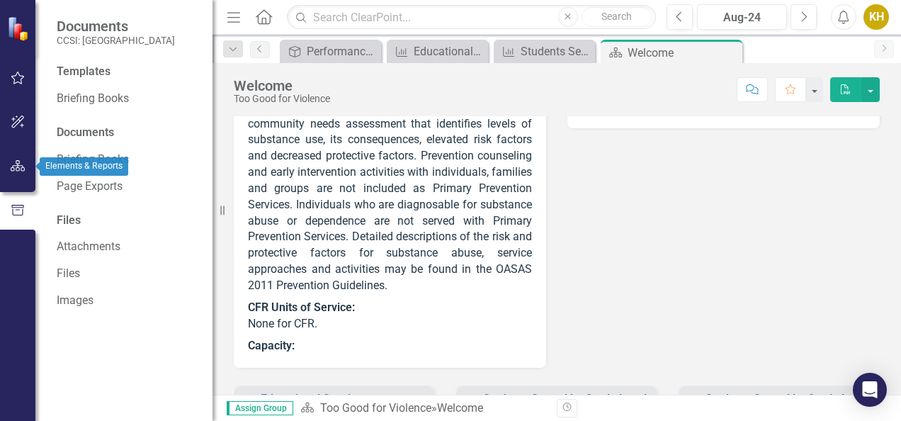
click at [16, 167] on icon "button" at bounding box center [18, 165] width 15 height 11
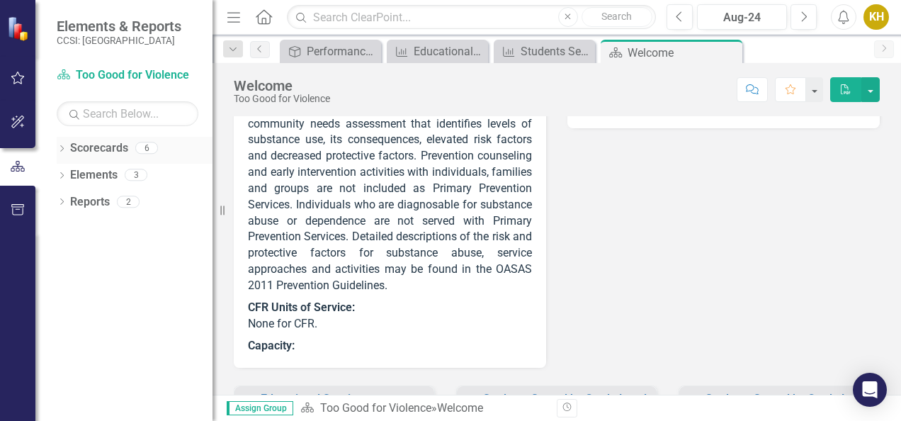
click at [59, 147] on icon "Dropdown" at bounding box center [62, 150] width 10 height 8
click at [103, 180] on link "Westside Community Svces" at bounding box center [145, 175] width 135 height 16
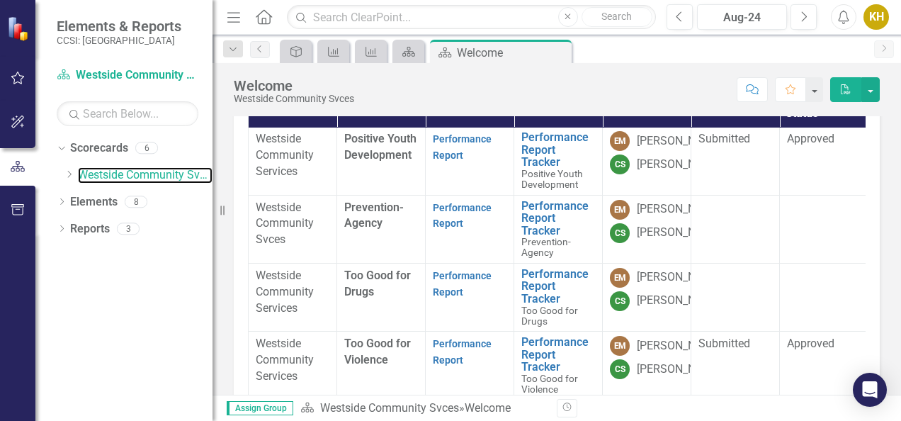
scroll to position [200, 0]
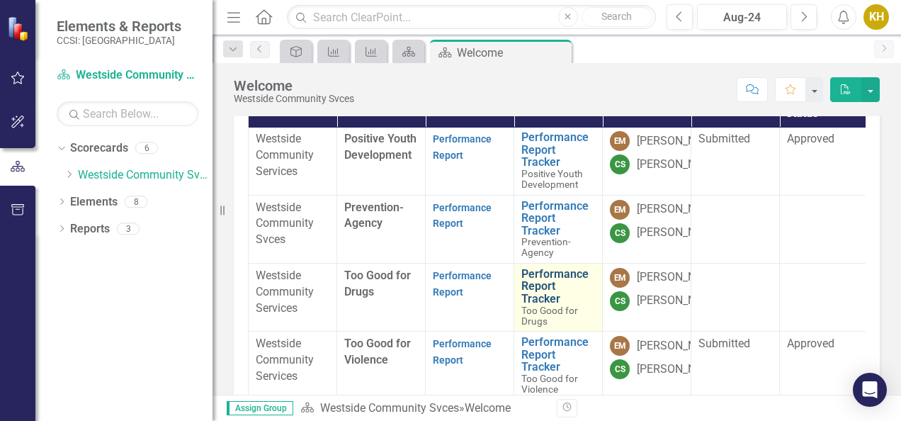
click at [545, 268] on link "Performance Report Tracker" at bounding box center [558, 287] width 74 height 38
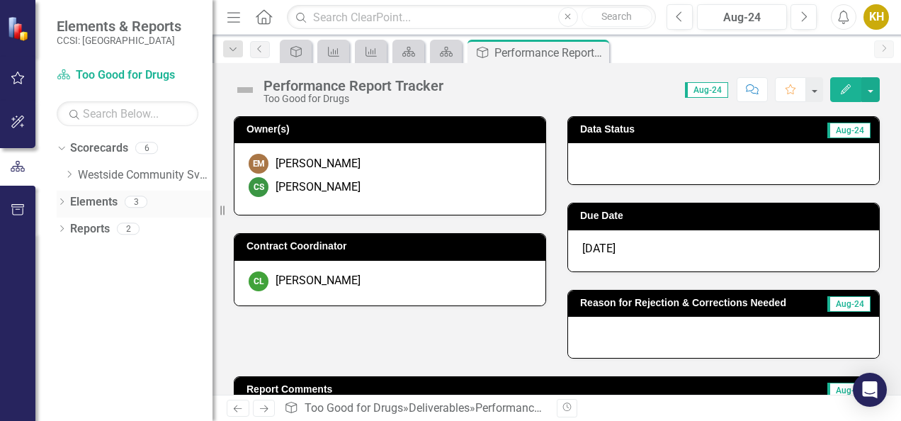
click at [62, 206] on icon "Dropdown" at bounding box center [62, 203] width 10 height 8
click at [85, 258] on icon "Measure" at bounding box center [84, 254] width 14 height 11
click at [69, 255] on icon "Dropdown" at bounding box center [69, 257] width 10 height 8
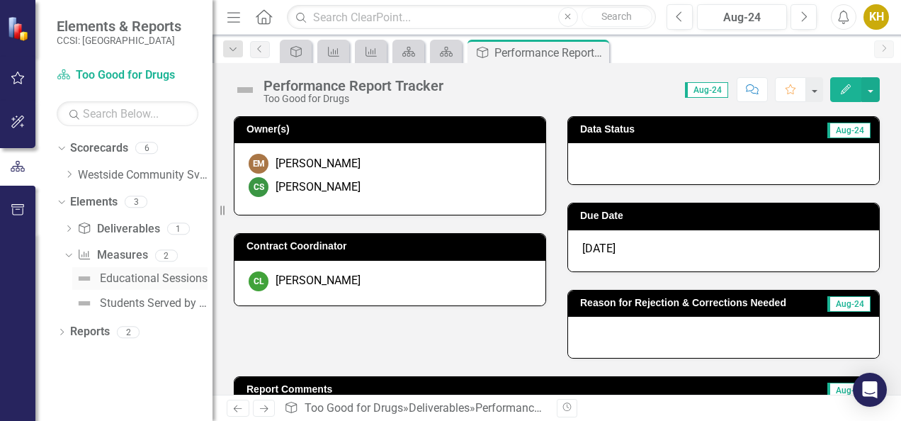
click at [108, 278] on div "Educational Sessions" at bounding box center [154, 278] width 108 height 13
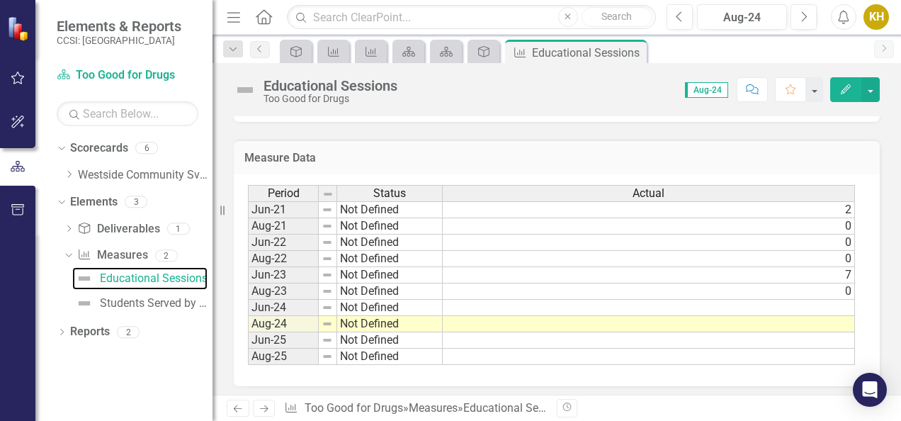
scroll to position [363, 0]
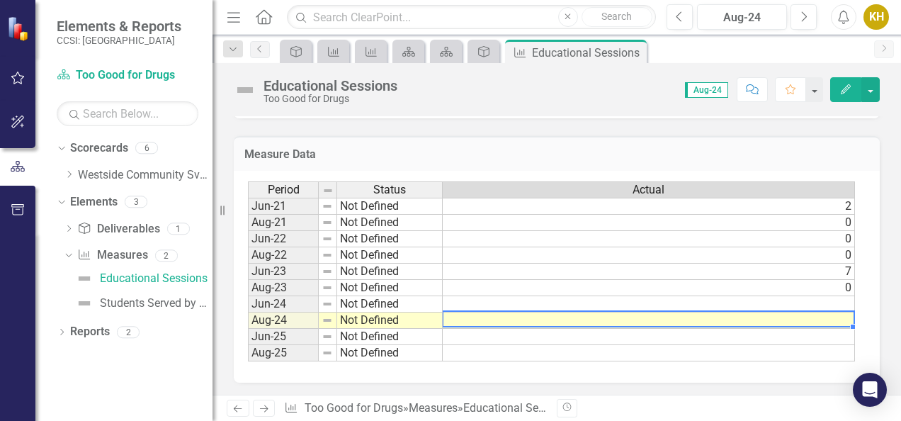
click at [790, 312] on td at bounding box center [649, 320] width 412 height 16
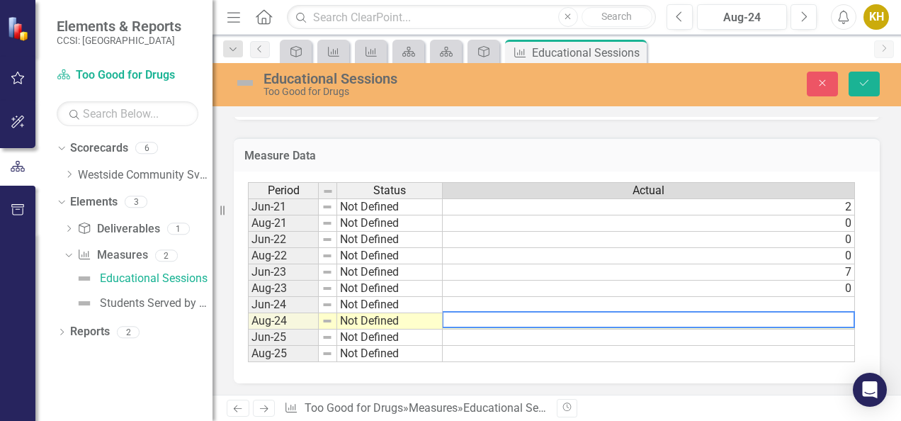
click at [791, 317] on textarea at bounding box center [648, 319] width 413 height 17
type textarea "16"
click at [783, 360] on div "Period Status Actual Jun-21 Not Defined [DATE]-21 Not Defined 0 Jun-22 Not Defi…" at bounding box center [551, 272] width 607 height 181
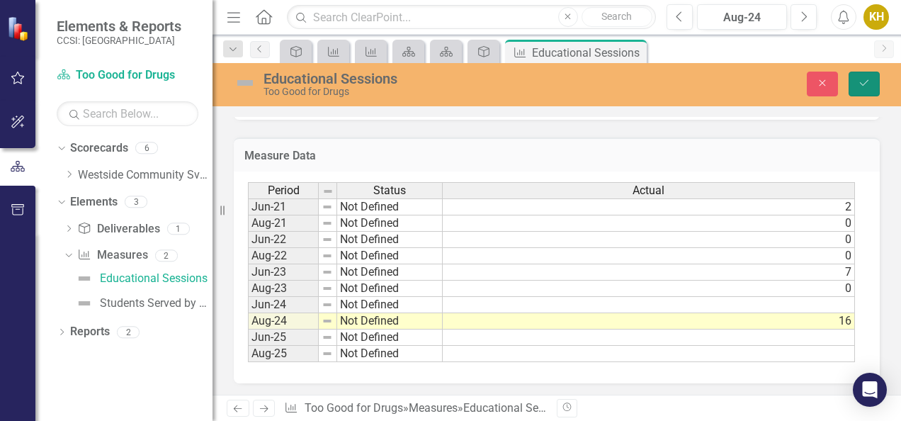
click at [860, 94] on button "Save" at bounding box center [863, 84] width 31 height 25
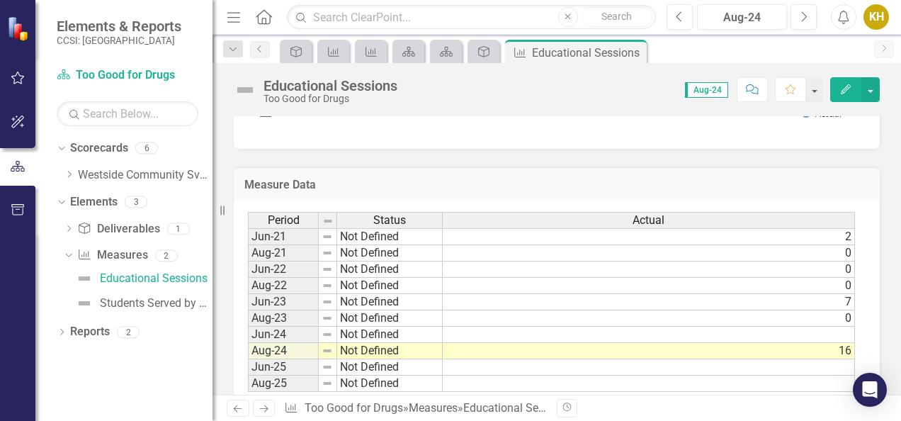
scroll to position [363, 0]
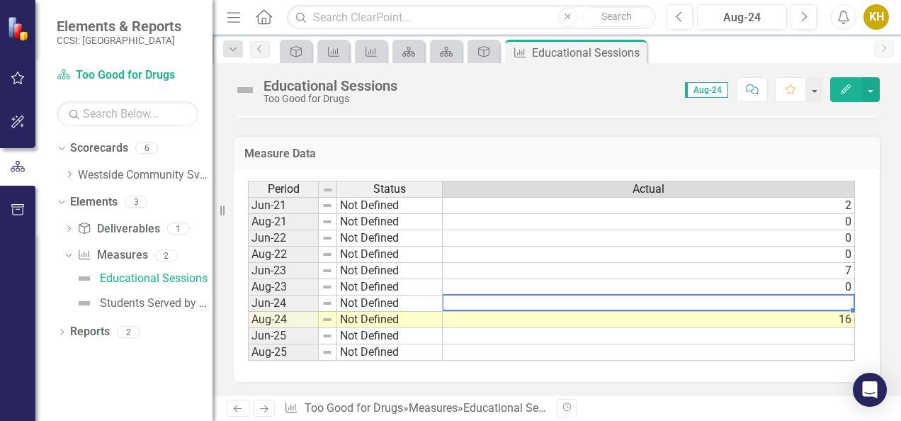
click at [788, 299] on td at bounding box center [649, 303] width 412 height 16
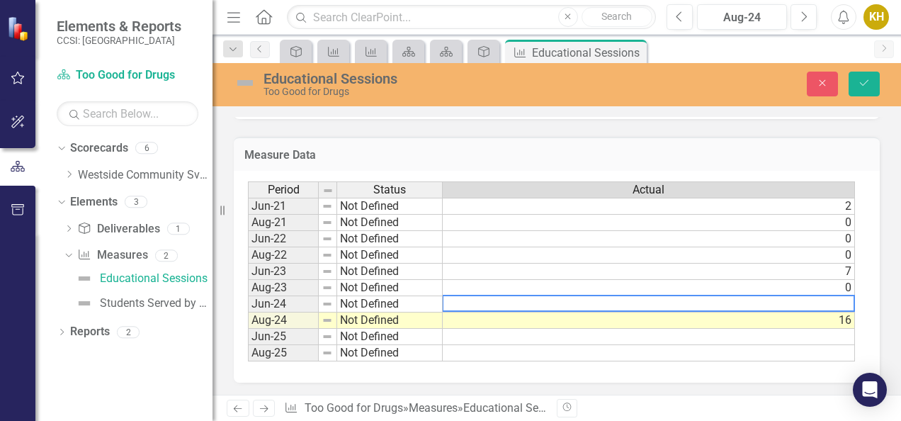
click at [824, 320] on td "16" at bounding box center [649, 320] width 412 height 16
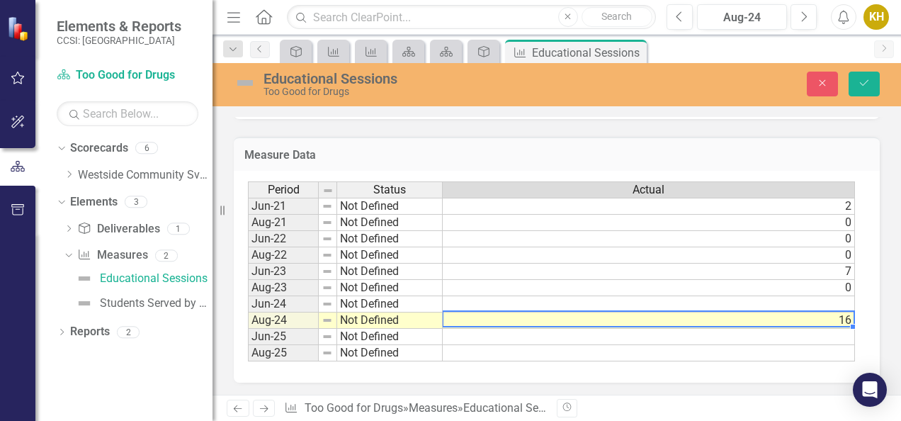
click at [824, 320] on td "16" at bounding box center [649, 320] width 412 height 16
click at [824, 320] on textarea "16" at bounding box center [648, 318] width 413 height 17
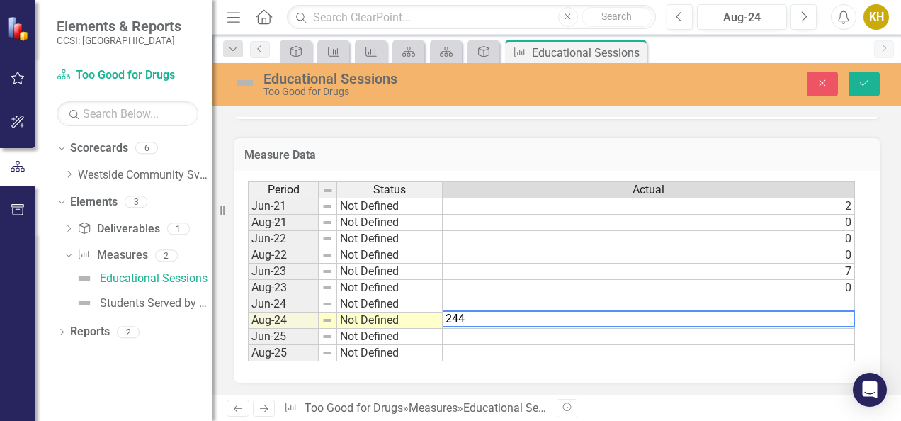
type textarea "24"
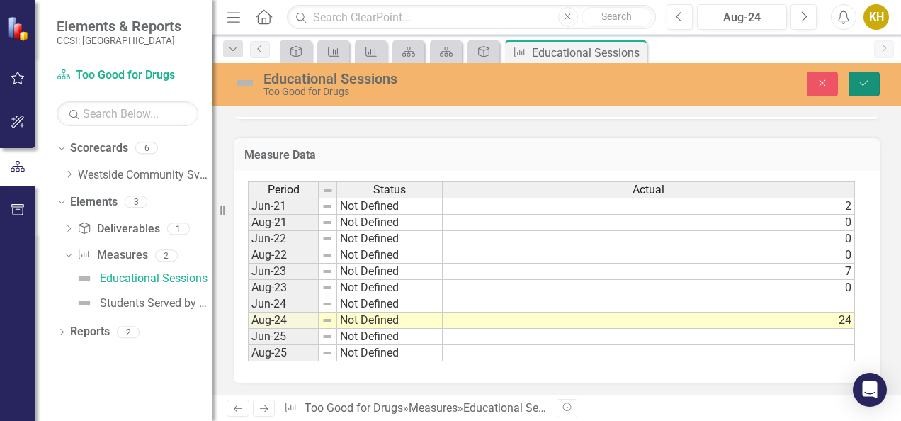
click at [865, 78] on icon "Save" at bounding box center [864, 83] width 13 height 10
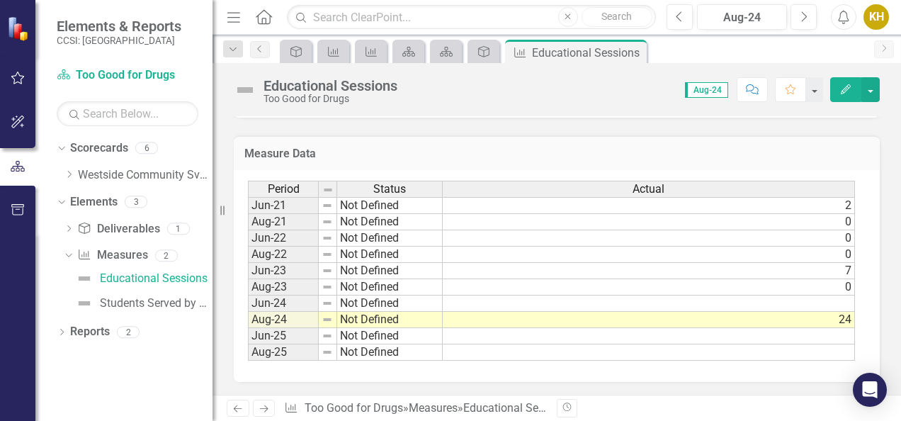
click at [790, 297] on td at bounding box center [649, 303] width 412 height 16
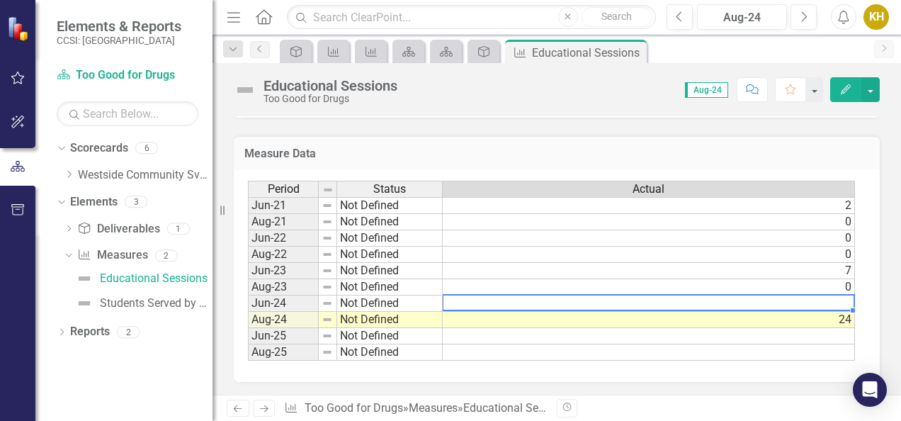
click at [790, 297] on td at bounding box center [649, 303] width 412 height 16
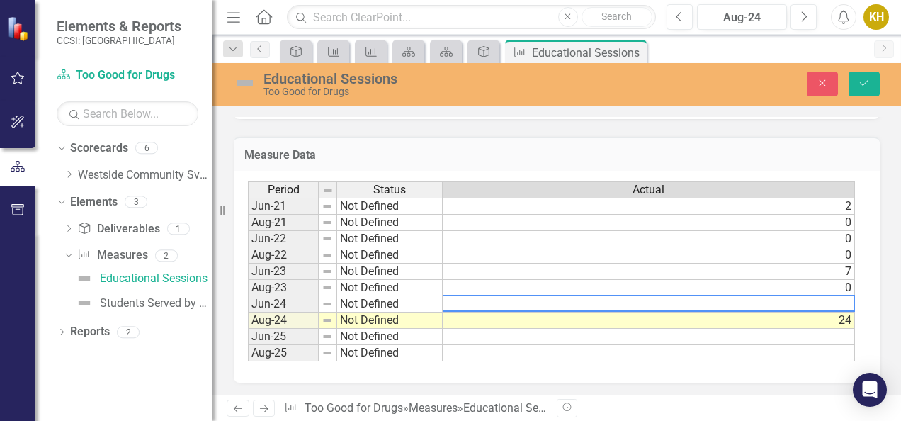
click at [790, 297] on textarea at bounding box center [648, 303] width 413 height 17
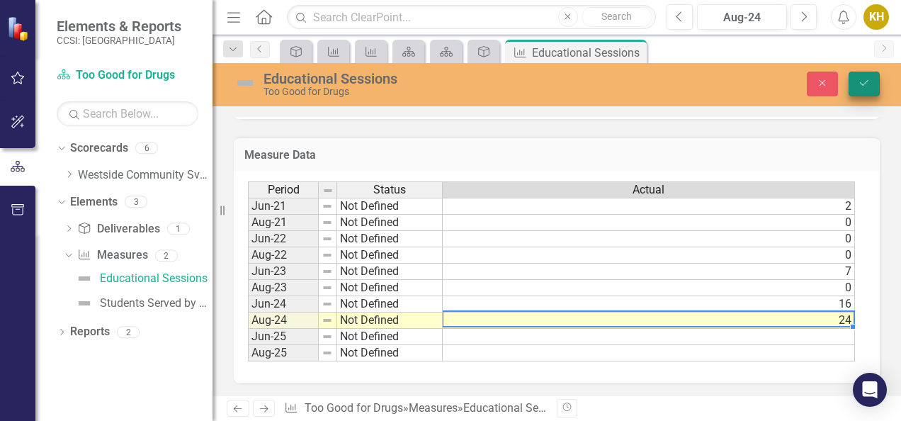
type textarea "24"
click at [856, 86] on button "Save" at bounding box center [863, 84] width 31 height 25
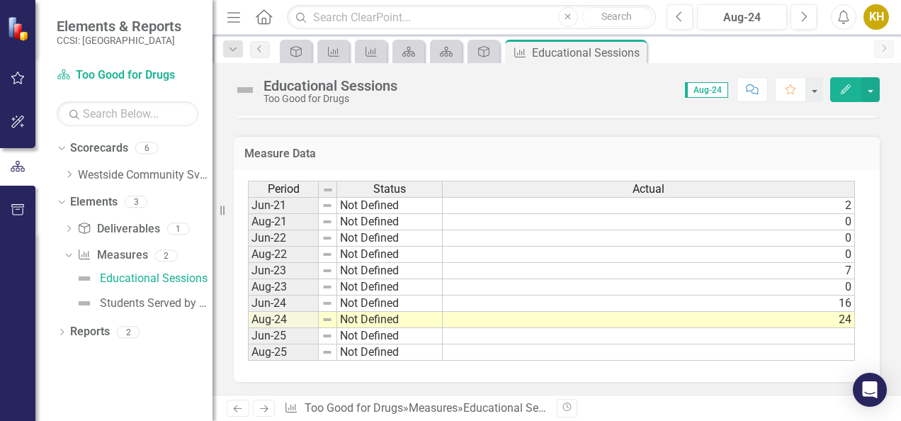
click at [585, 94] on div "Score: 0.00 Aug-24 Completed Comment Favorite Edit" at bounding box center [641, 89] width 475 height 24
click at [202, 392] on div "Dropdown Scorecards 6 Dropdown Westside Community Svces Second Step Positive Yo…" at bounding box center [123, 279] width 177 height 284
click at [69, 227] on icon "Dropdown" at bounding box center [69, 230] width 10 height 8
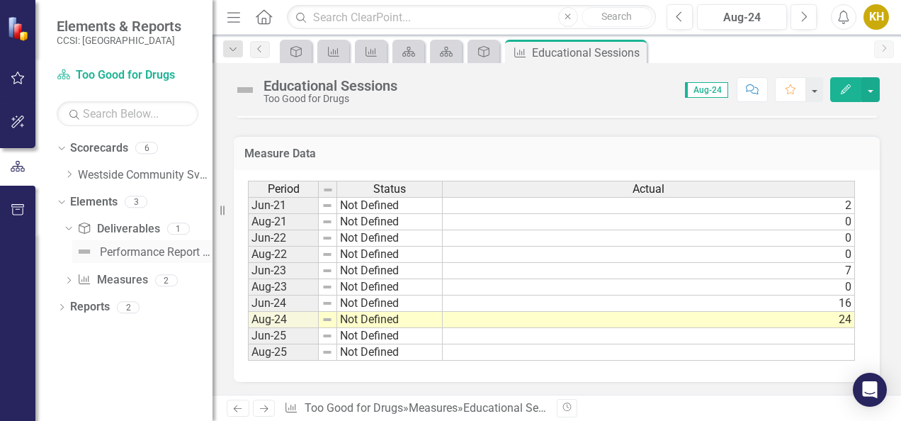
click at [130, 255] on div "Performance Report Tracker" at bounding box center [156, 252] width 113 height 13
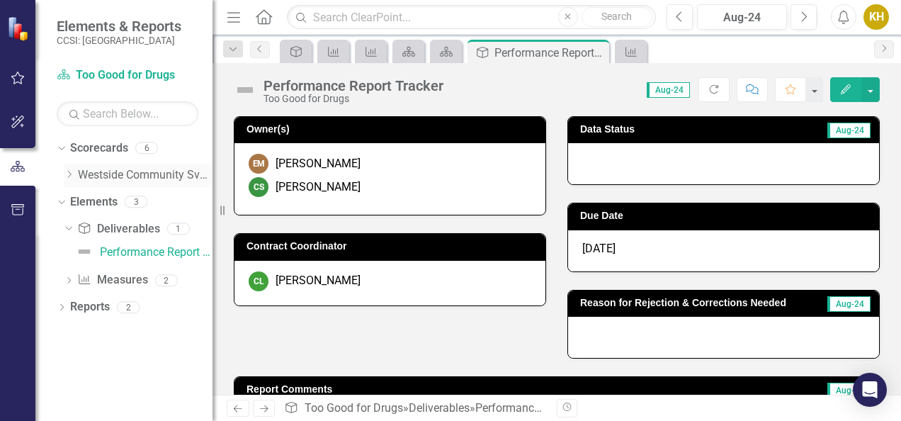
click at [101, 174] on link "Westside Community Svces" at bounding box center [145, 175] width 135 height 16
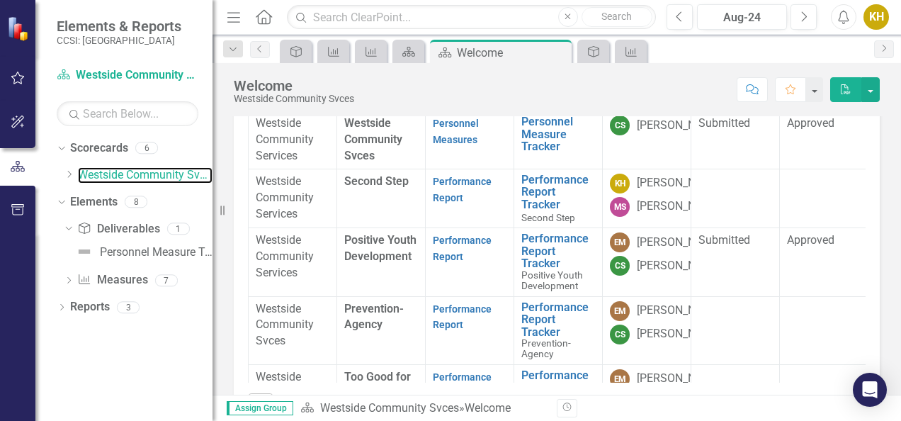
scroll to position [154, 0]
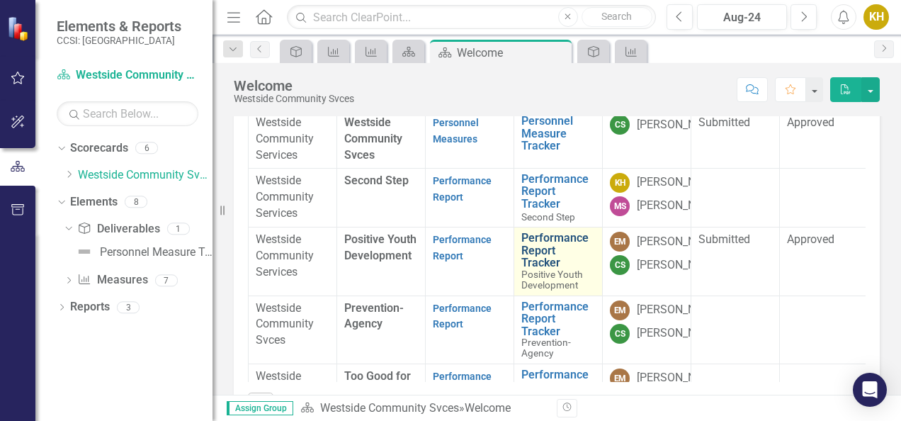
click at [561, 269] on link "Performance Report Tracker" at bounding box center [558, 251] width 74 height 38
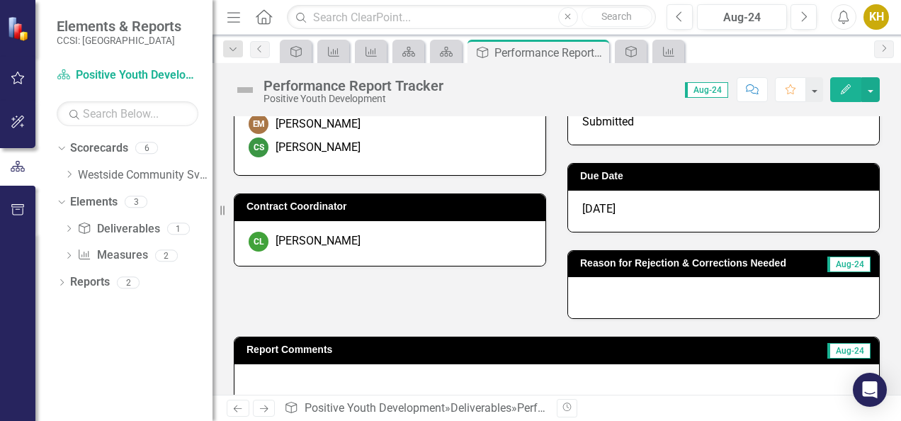
scroll to position [30, 0]
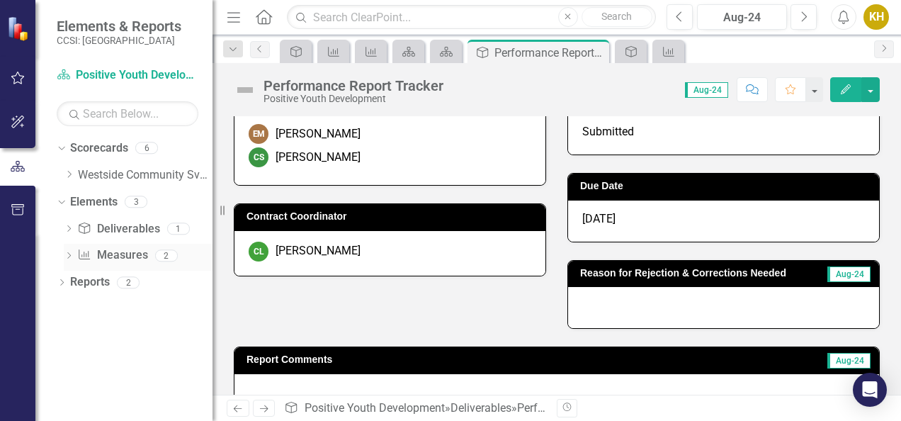
click at [67, 256] on icon "Dropdown" at bounding box center [69, 257] width 10 height 8
click at [88, 304] on img at bounding box center [84, 303] width 17 height 17
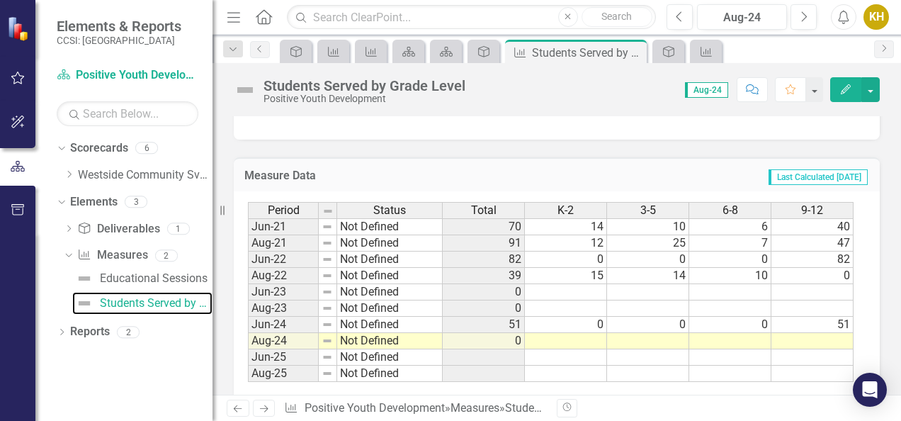
scroll to position [632, 0]
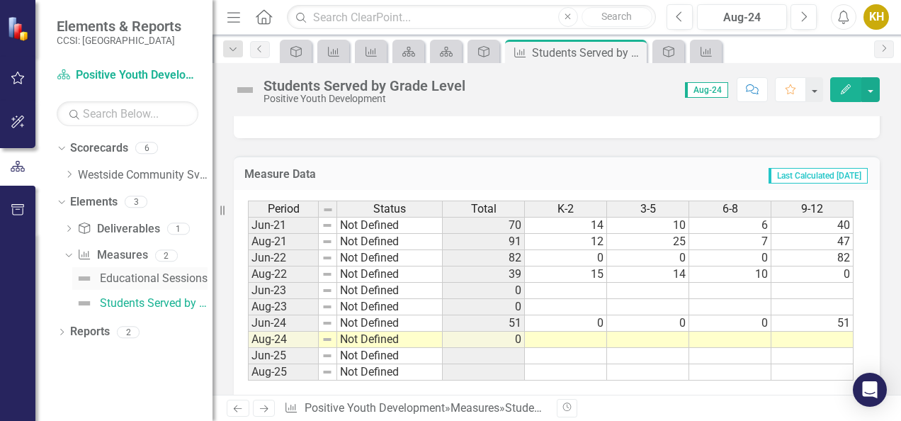
click at [153, 275] on div "Educational Sessions" at bounding box center [154, 278] width 108 height 13
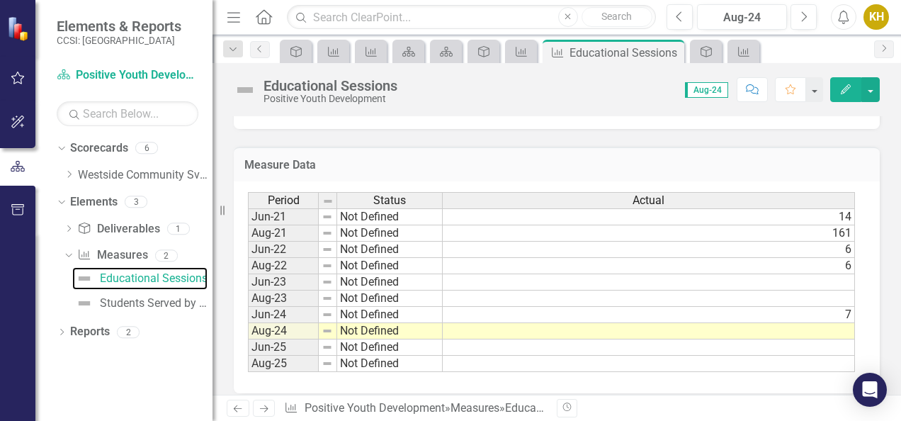
scroll to position [353, 0]
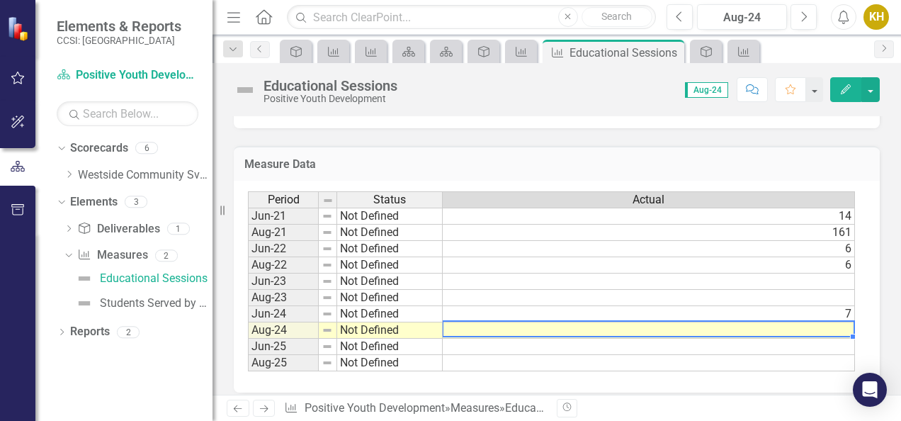
click at [750, 331] on td at bounding box center [649, 330] width 412 height 16
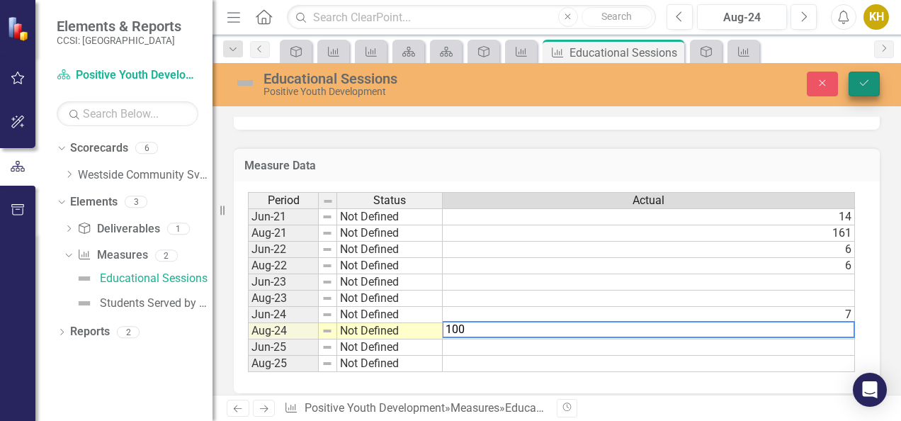
type textarea "100"
click at [867, 84] on icon "Save" at bounding box center [864, 83] width 13 height 10
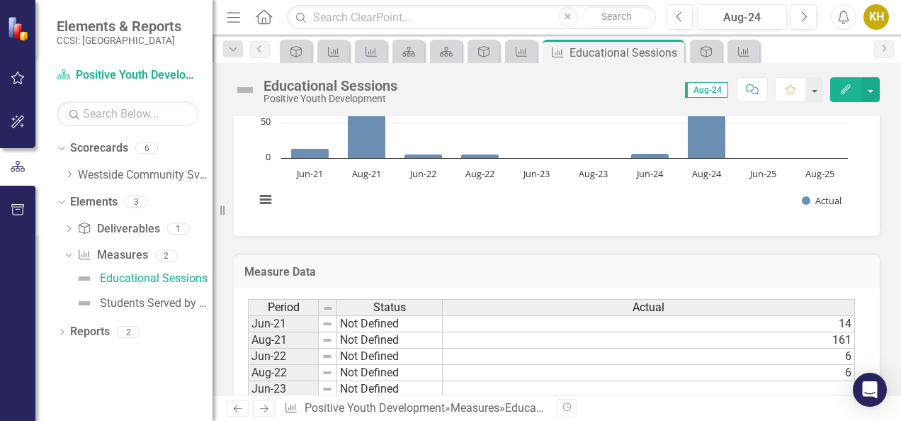
scroll to position [363, 0]
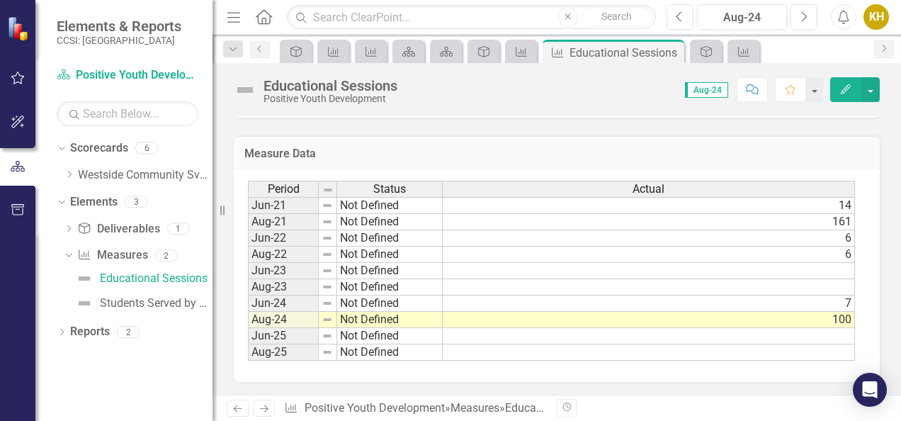
click at [814, 300] on td "7" at bounding box center [649, 303] width 412 height 16
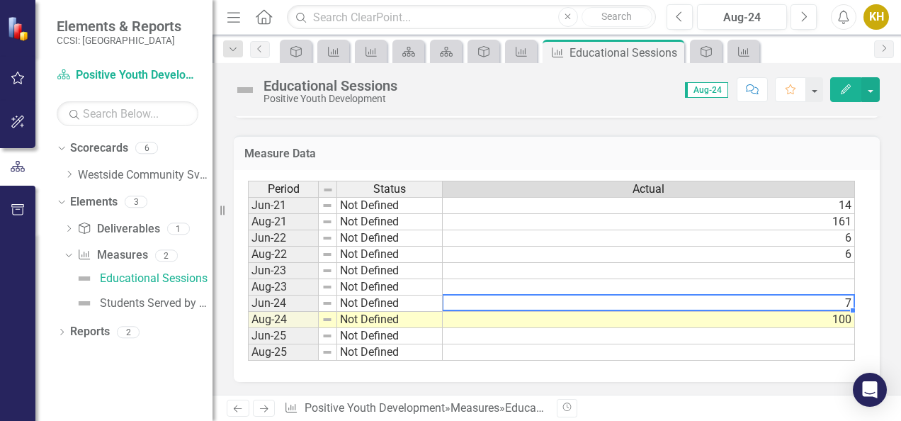
click at [814, 300] on td "7" at bounding box center [649, 303] width 412 height 16
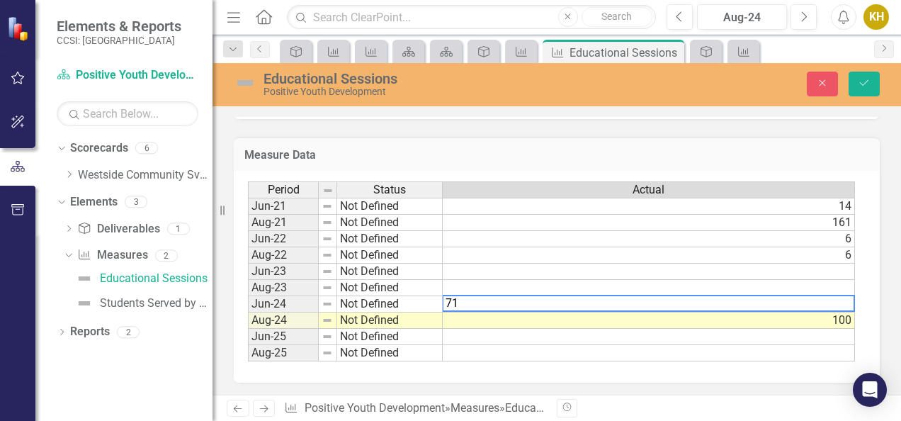
type textarea "7"
type textarea "100"
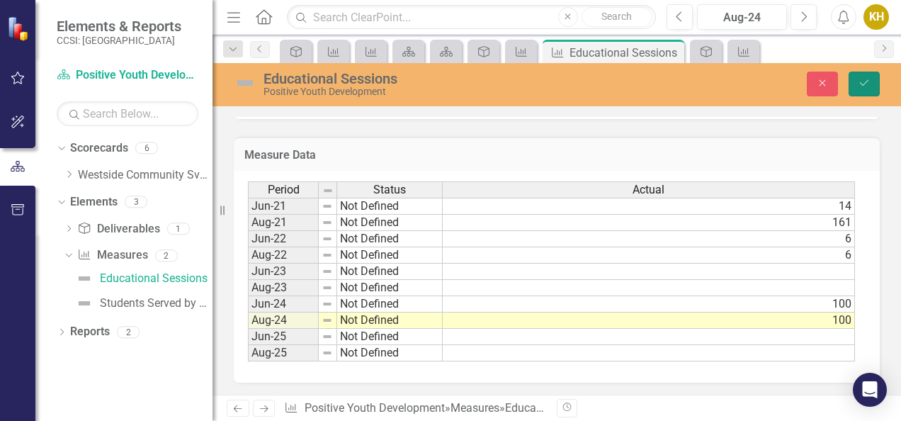
click at [861, 82] on icon "Save" at bounding box center [864, 83] width 13 height 10
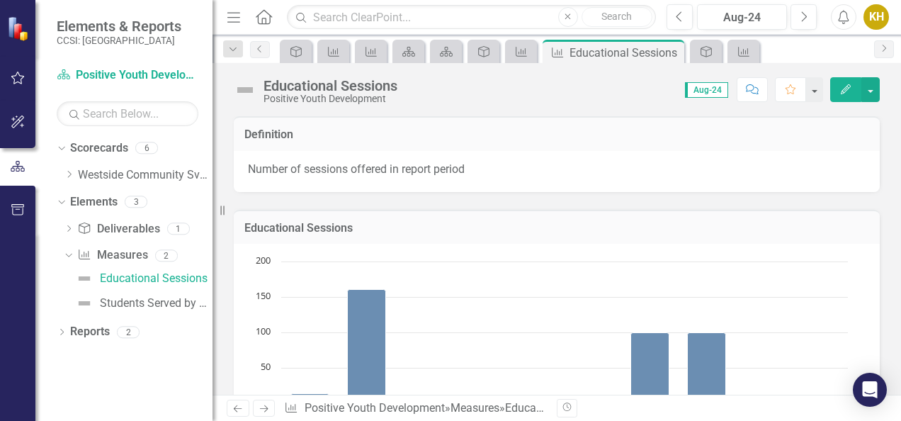
scroll to position [304, 0]
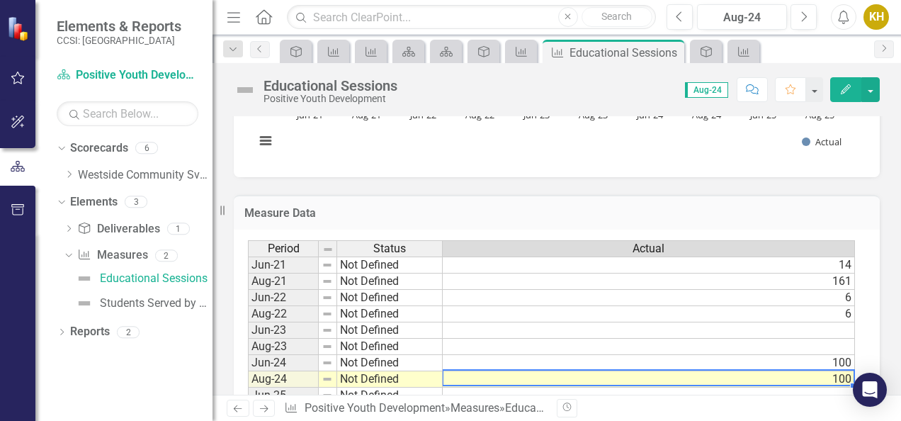
click at [826, 371] on td "100" at bounding box center [649, 379] width 412 height 16
type textarea "100"
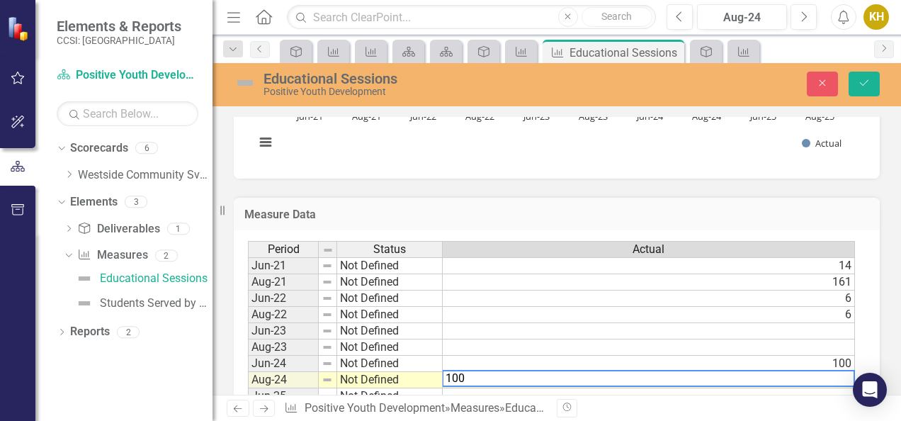
click at [826, 370] on textarea "100" at bounding box center [648, 378] width 413 height 17
type textarea "400"
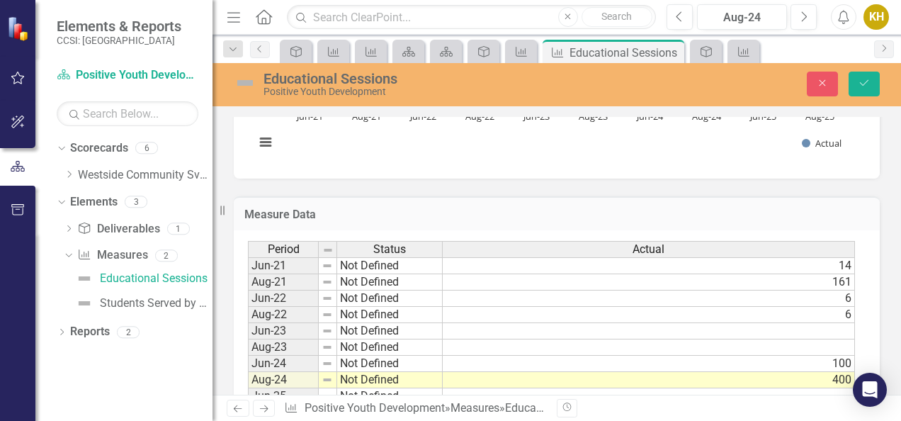
click at [880, 336] on div "Definition Number of sessions offered in report period Educational Sessions Cha…" at bounding box center [556, 125] width 688 height 661
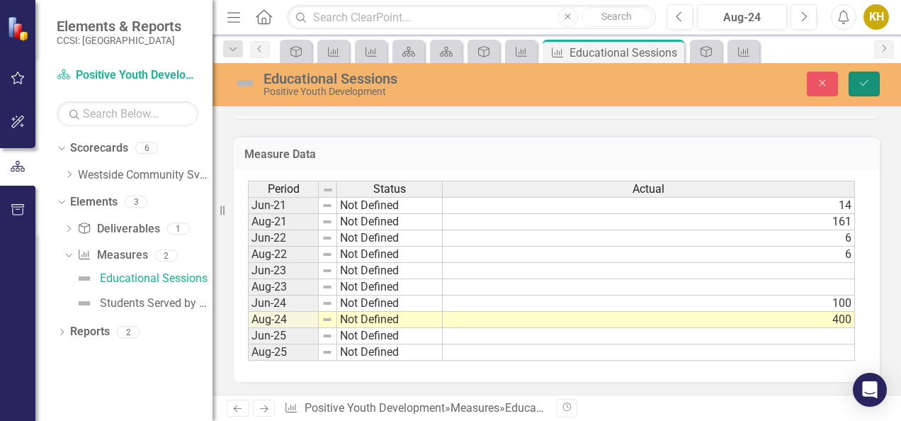
click at [860, 84] on icon "Save" at bounding box center [864, 83] width 13 height 10
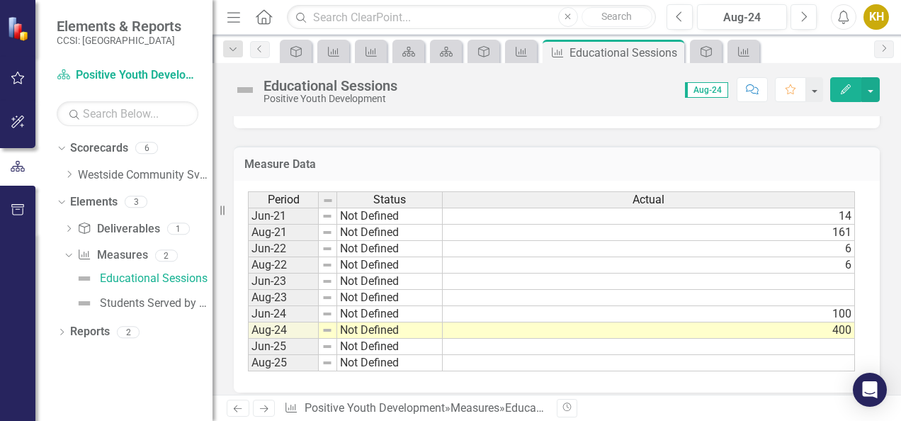
scroll to position [355, 0]
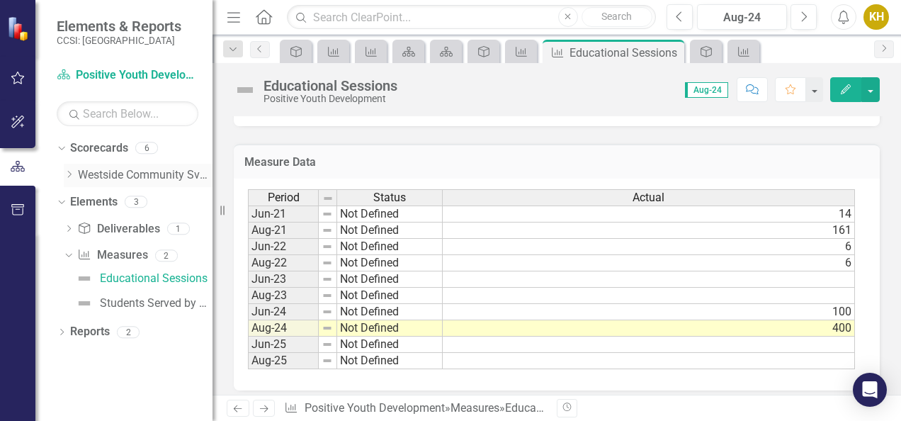
click at [147, 173] on link "Westside Community Svces" at bounding box center [145, 175] width 135 height 16
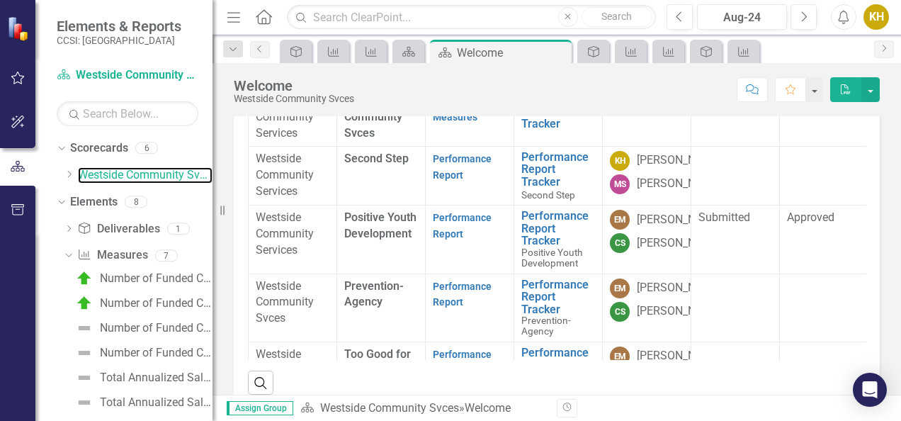
scroll to position [183, 0]
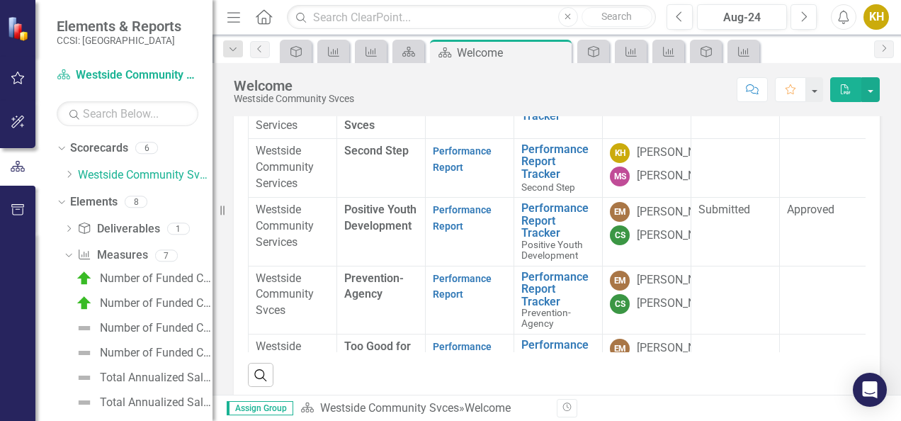
click at [368, 301] on td "Prevention-Agency" at bounding box center [381, 300] width 89 height 68
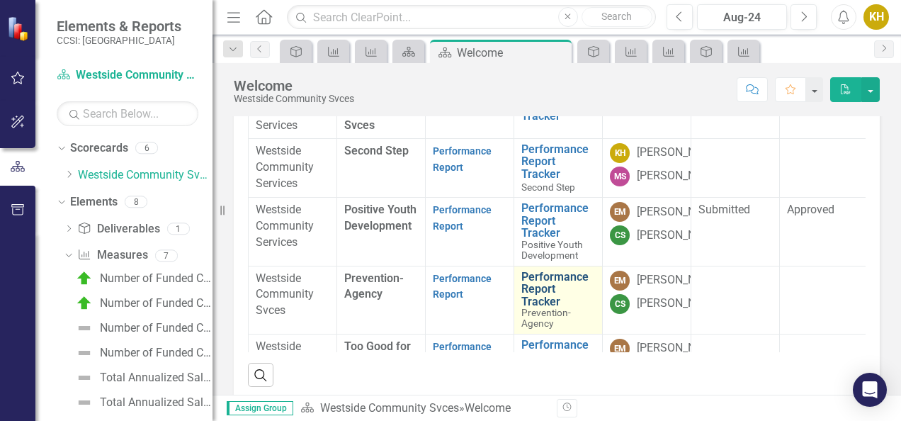
click at [542, 308] on link "Performance Report Tracker" at bounding box center [558, 290] width 74 height 38
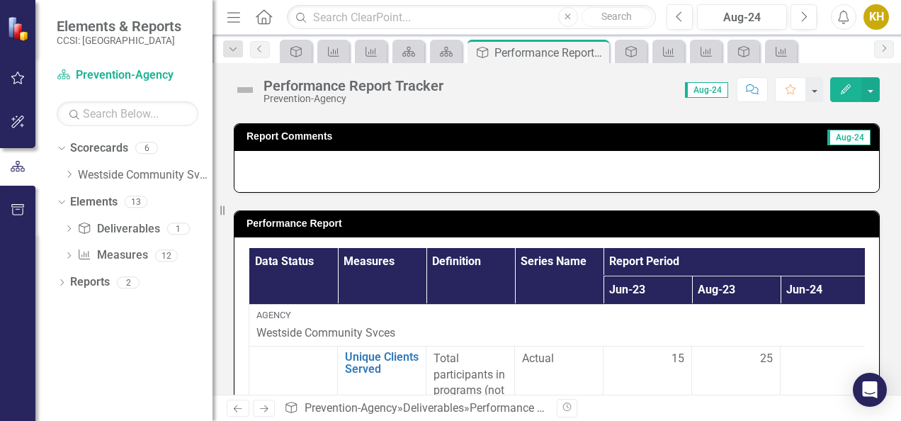
scroll to position [244, 0]
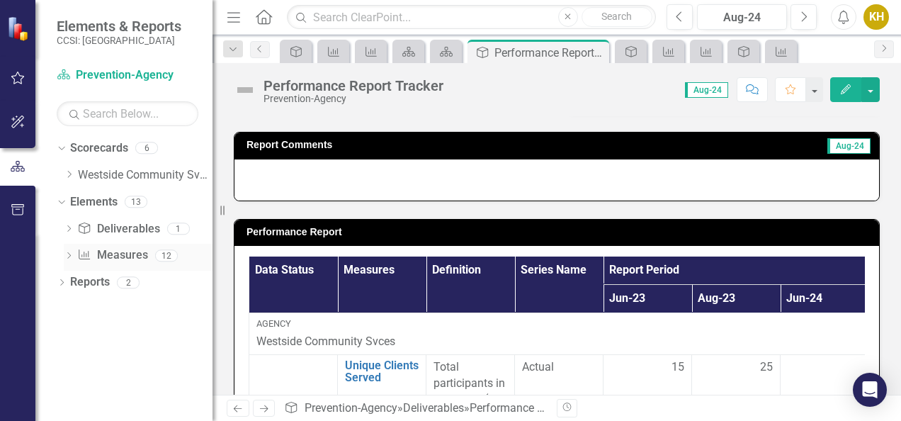
click at [69, 256] on icon at bounding box center [69, 255] width 4 height 6
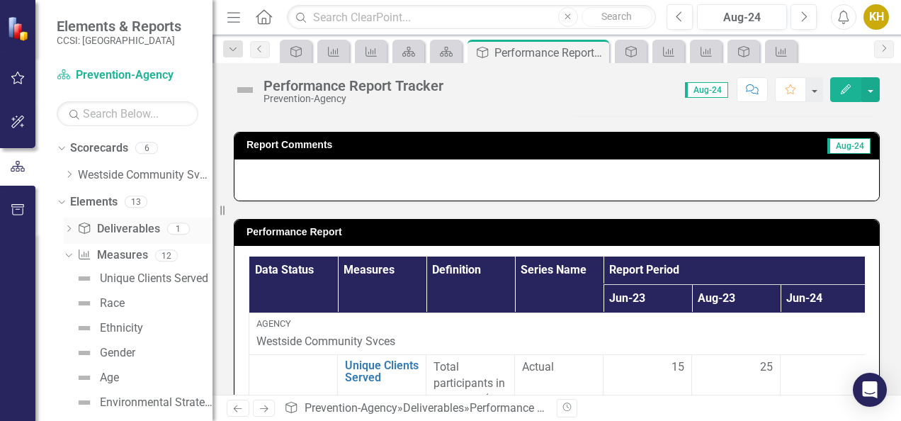
click at [73, 227] on icon "Dropdown" at bounding box center [69, 230] width 10 height 8
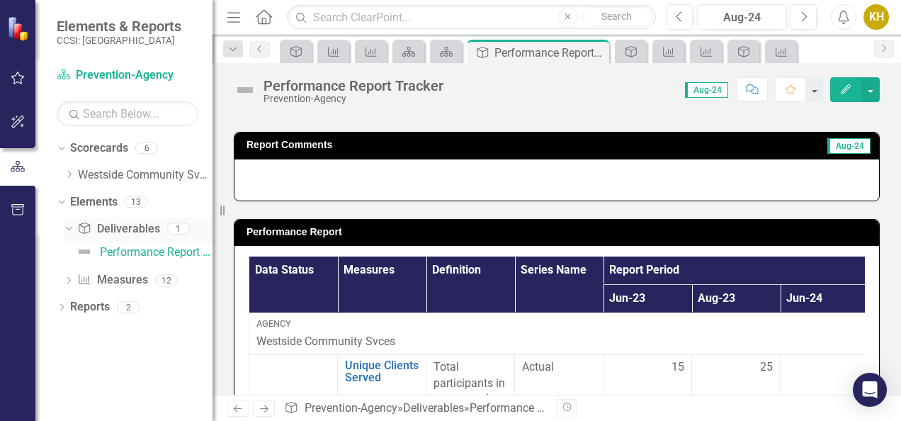
click at [100, 225] on link "Deliverable Deliverables" at bounding box center [118, 229] width 82 height 16
click at [111, 238] on div "Deliverable Deliverables" at bounding box center [118, 228] width 82 height 23
click at [64, 283] on icon "Dropdown" at bounding box center [69, 282] width 10 height 8
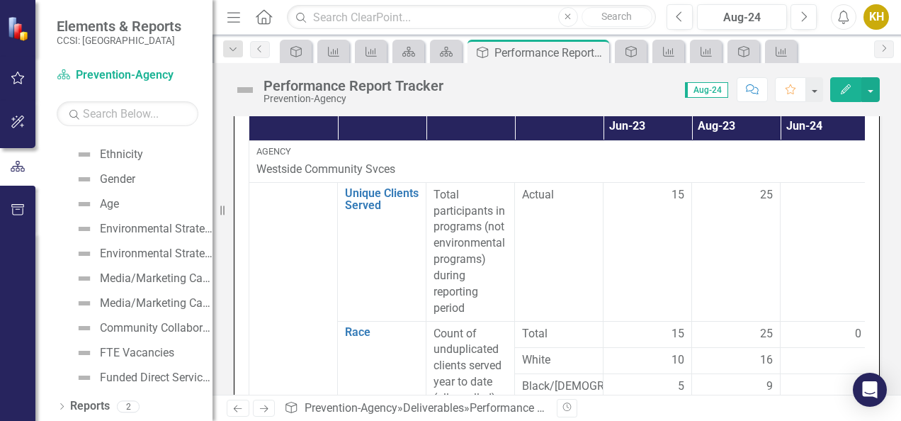
scroll to position [411, 0]
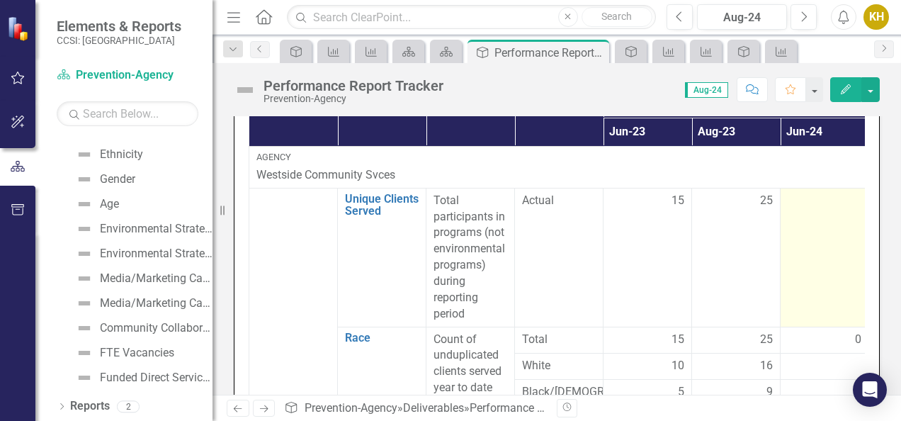
click at [788, 245] on td at bounding box center [824, 257] width 89 height 139
click at [828, 237] on td at bounding box center [824, 257] width 89 height 139
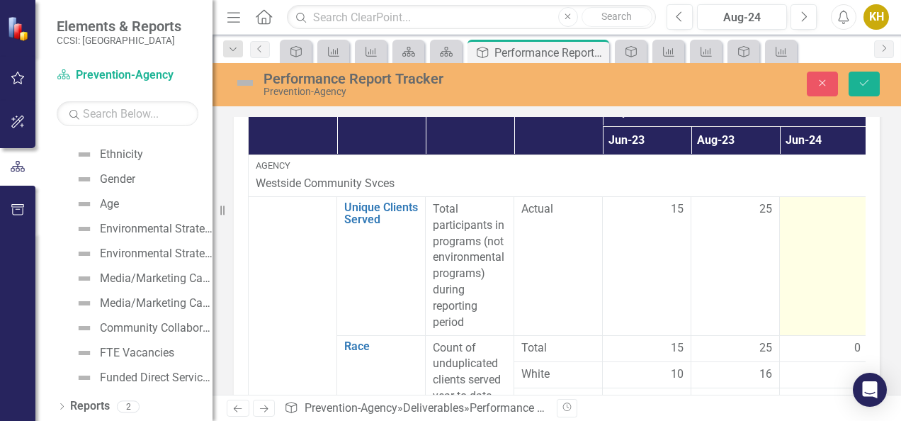
scroll to position [418, 0]
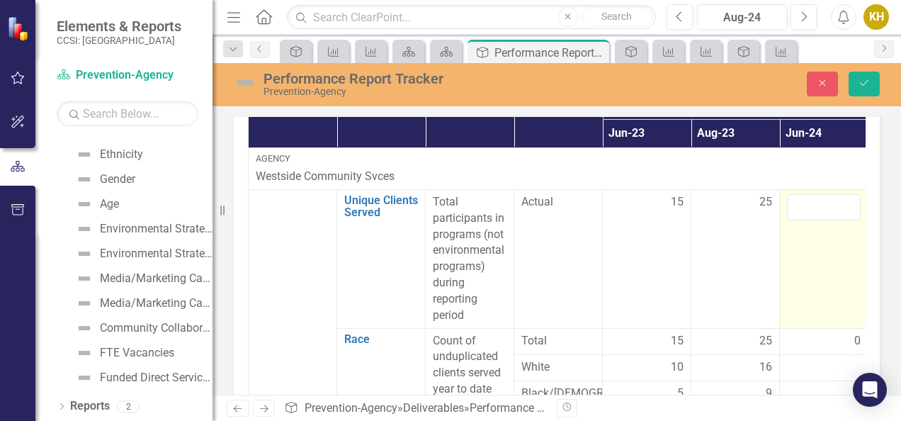
drag, startPoint x: 819, startPoint y: 293, endPoint x: 823, endPoint y: 194, distance: 99.2
click at [823, 194] on td at bounding box center [824, 258] width 89 height 139
click at [823, 194] on input "number" at bounding box center [824, 207] width 74 height 26
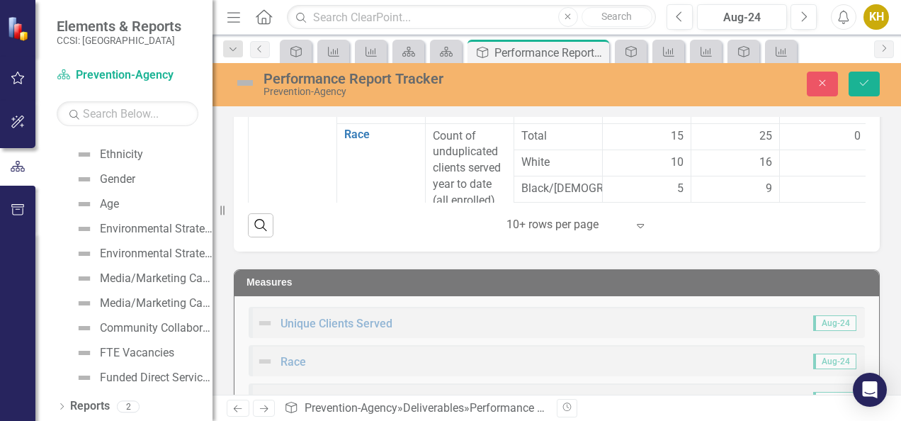
scroll to position [625, 0]
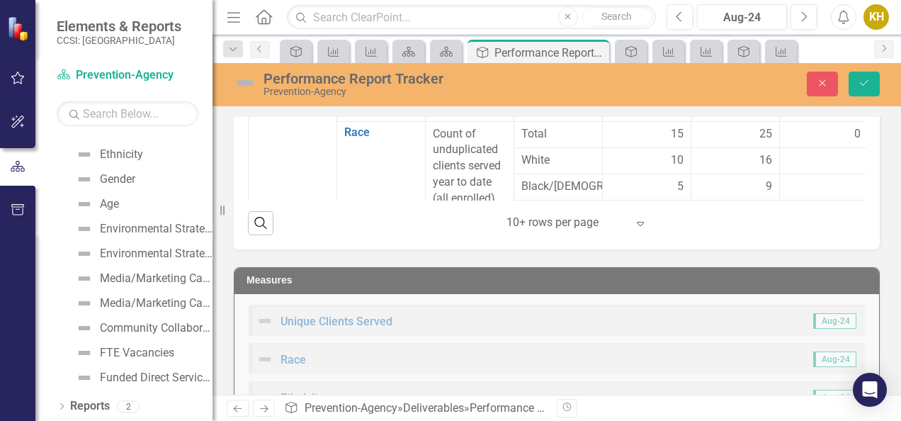
click at [833, 77] on button "Close" at bounding box center [822, 84] width 31 height 25
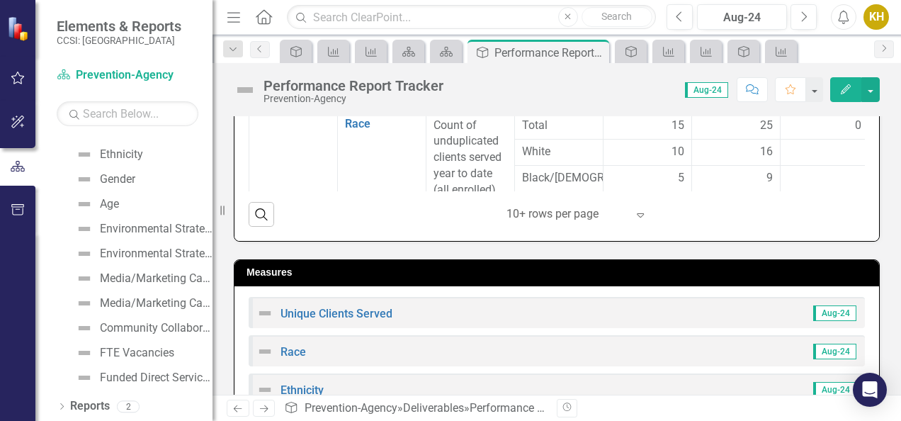
scroll to position [618, 0]
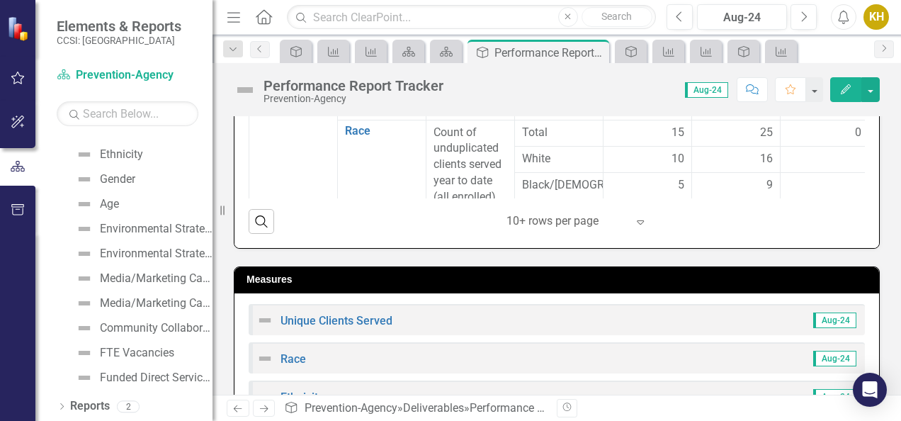
click at [889, 246] on div "Owner(s) EM [PERSON_NAME] CS [PERSON_NAME] Contract Coordinator CL [PERSON_NAME…" at bounding box center [556, 136] width 688 height 1311
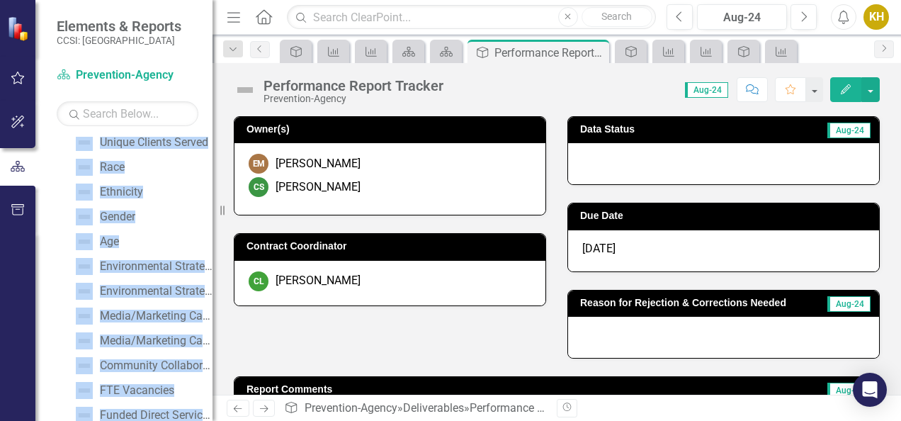
scroll to position [174, 0]
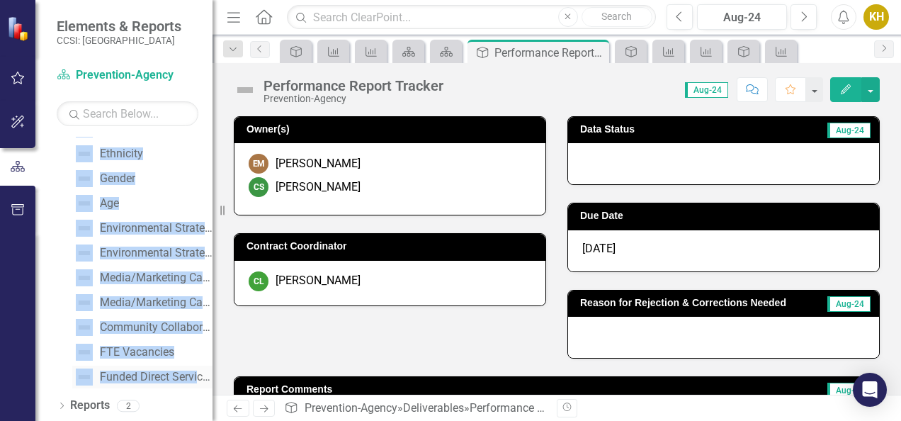
drag, startPoint x: 62, startPoint y: 214, endPoint x: 197, endPoint y: 370, distance: 205.9
click at [197, 370] on div "Dropdown Deliverable Deliverables 1 Performance Report Tracker Dropdown Measure…" at bounding box center [135, 218] width 156 height 351
drag, startPoint x: 197, startPoint y: 370, endPoint x: 164, endPoint y: 357, distance: 35.0
copy div "Unique Clients Served Race Ethnicity Gender Age Environmental Strategies Enviro…"
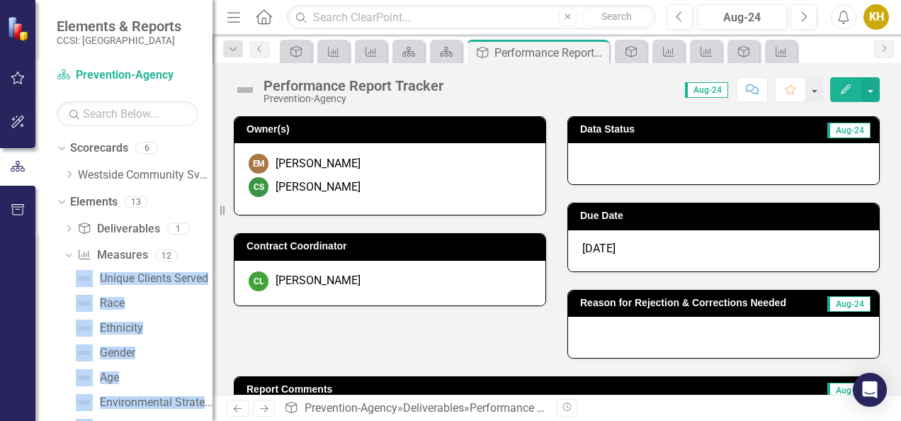
click at [42, 283] on div "Dropdown Scorecards 6 Dropdown Westside Community Svces Second Step Positive Yo…" at bounding box center [123, 279] width 177 height 284
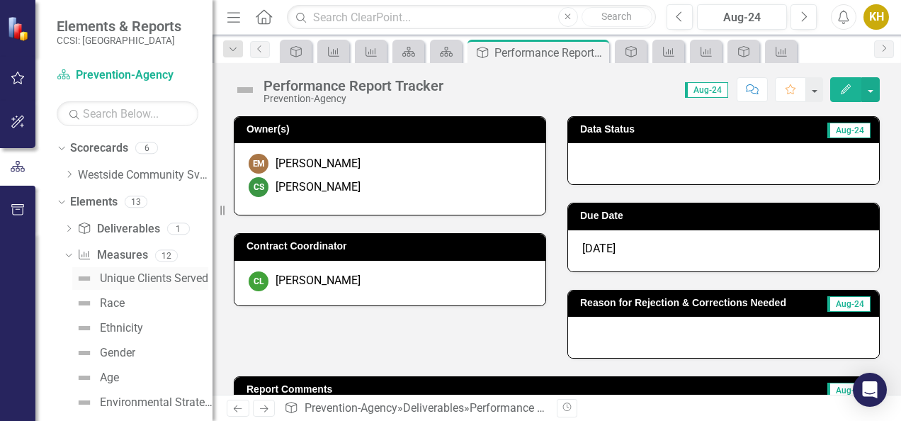
click at [124, 278] on div "Unique Clients Served" at bounding box center [154, 278] width 108 height 13
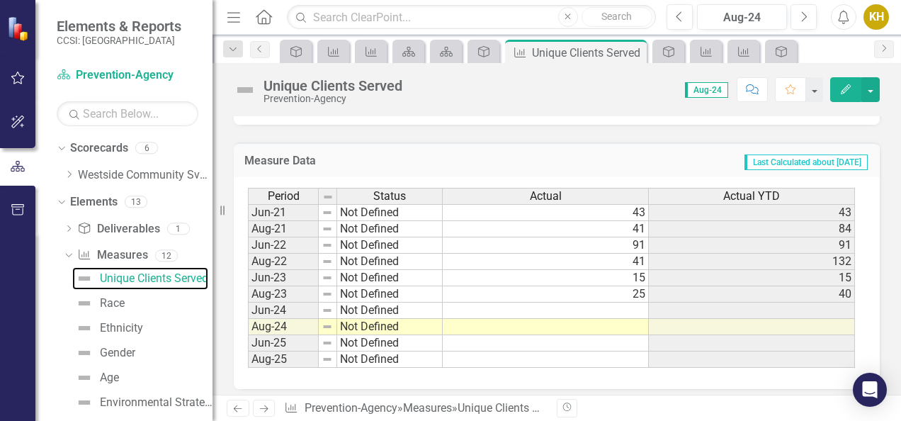
scroll to position [357, 0]
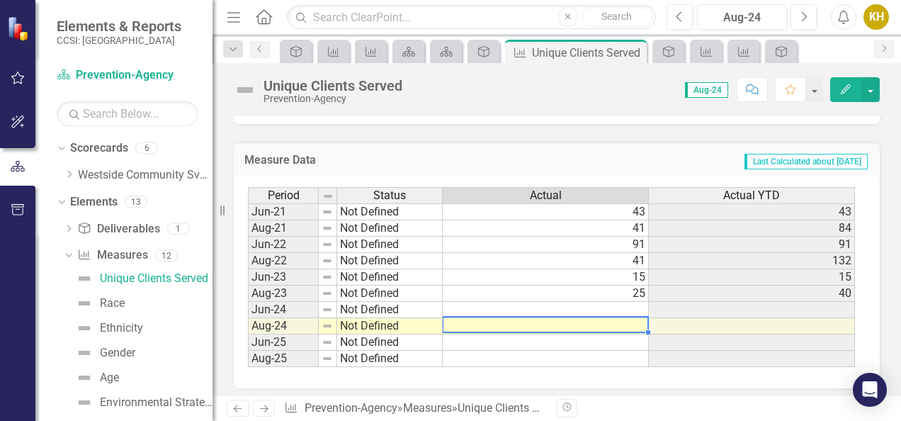
click at [634, 321] on td at bounding box center [546, 326] width 206 height 16
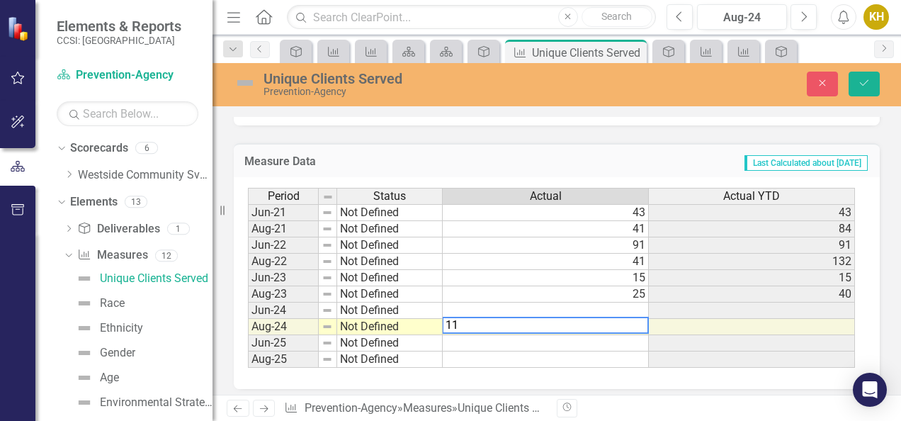
type textarea "1"
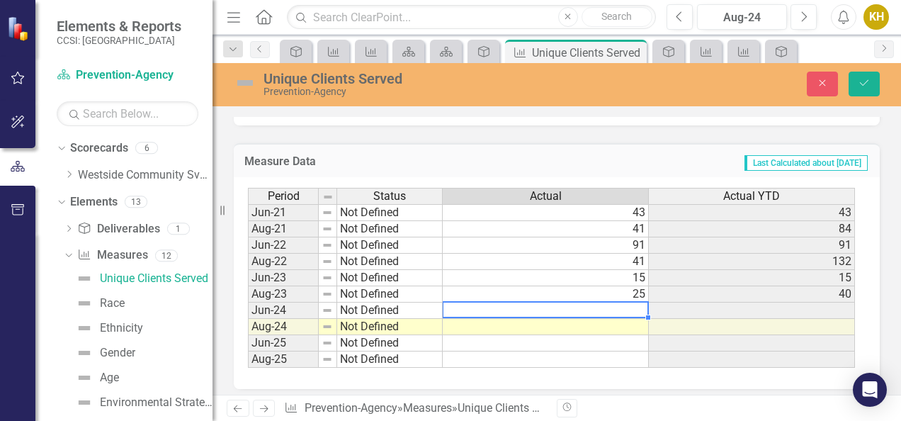
click at [602, 302] on td at bounding box center [546, 310] width 206 height 16
click at [602, 302] on textarea at bounding box center [545, 309] width 207 height 17
type textarea "116"
click at [636, 320] on td at bounding box center [546, 327] width 206 height 16
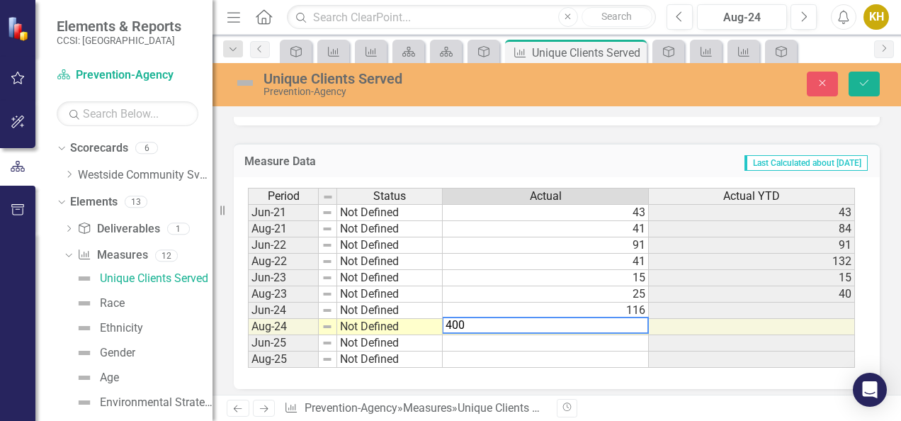
type textarea "400"
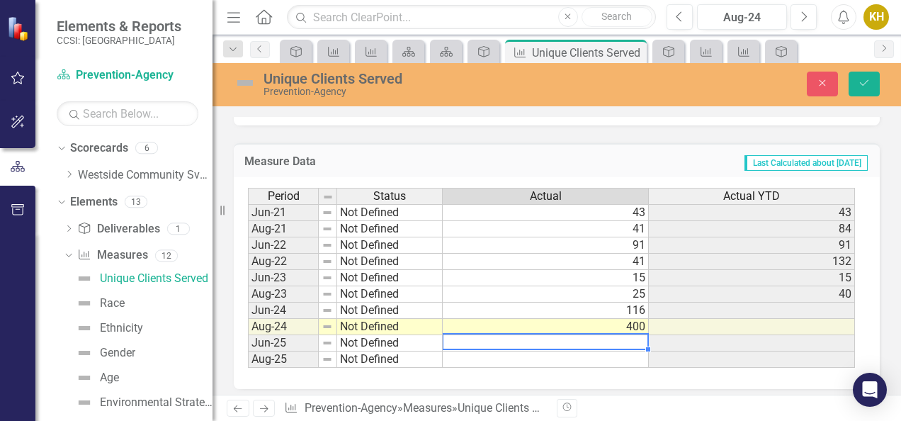
click at [541, 344] on td at bounding box center [546, 343] width 206 height 16
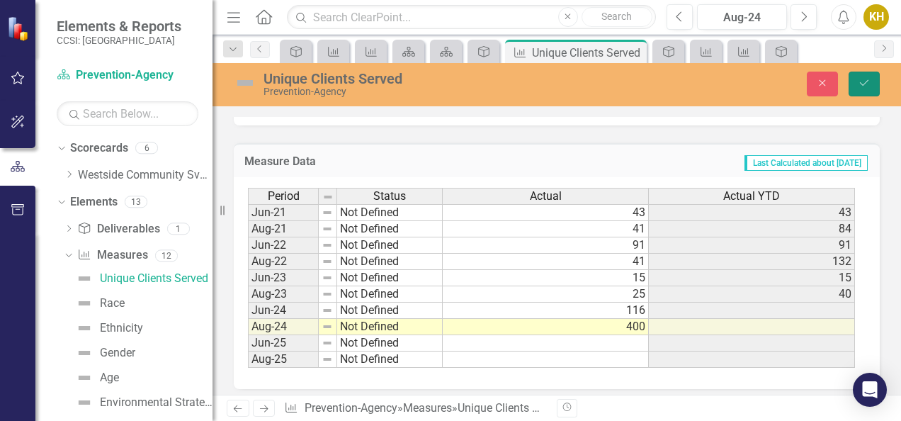
click at [863, 85] on icon "Save" at bounding box center [864, 83] width 13 height 10
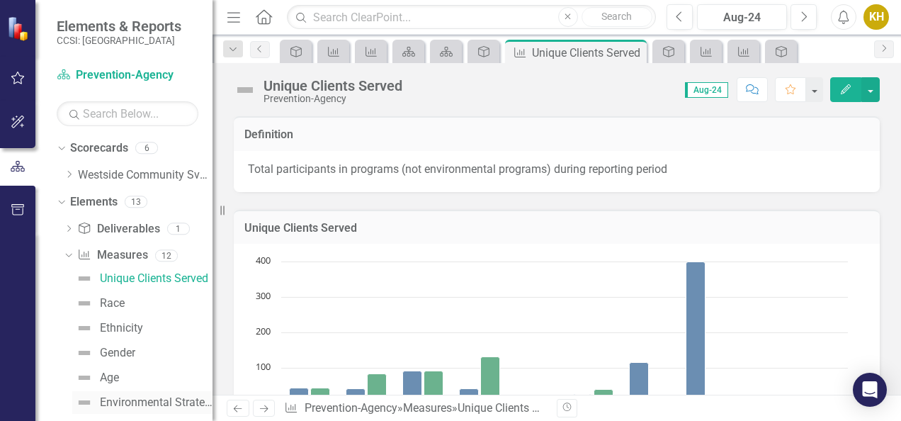
click at [151, 404] on div "Environmental Strategies" at bounding box center [156, 402] width 113 height 13
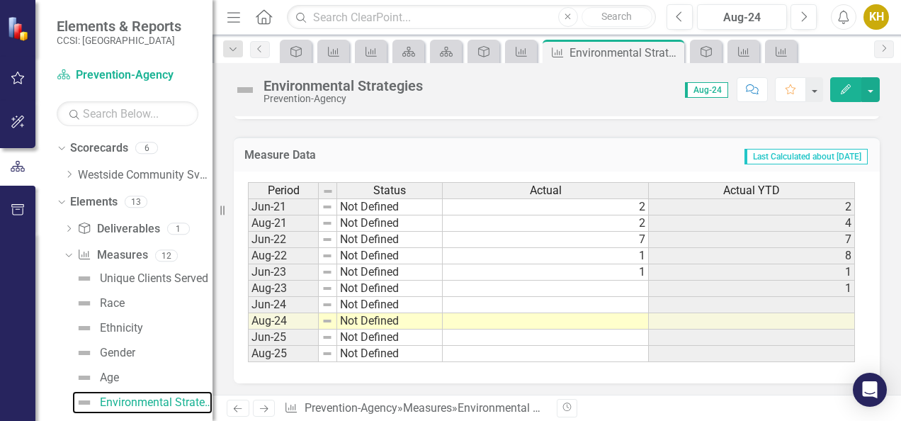
scroll to position [363, 0]
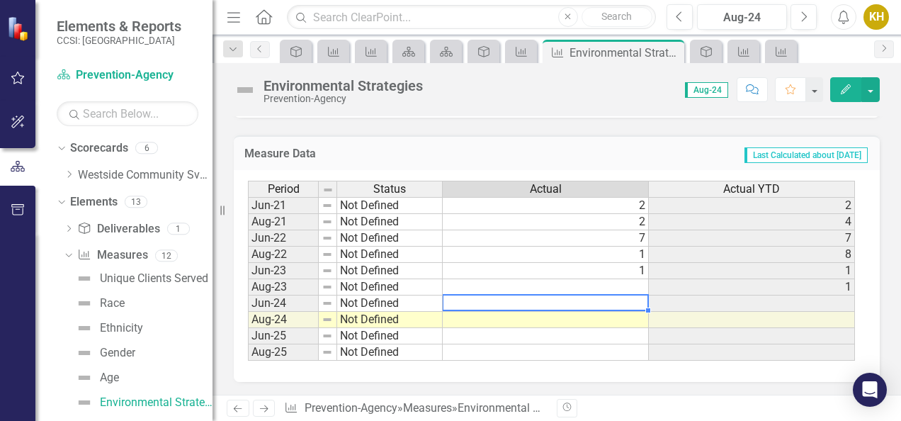
click at [571, 297] on td at bounding box center [546, 303] width 206 height 16
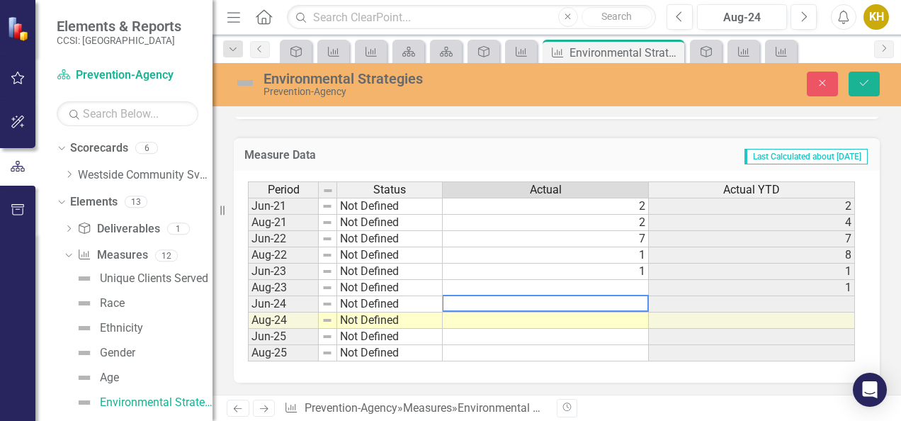
click at [571, 297] on textarea at bounding box center [545, 303] width 207 height 17
type textarea "1"
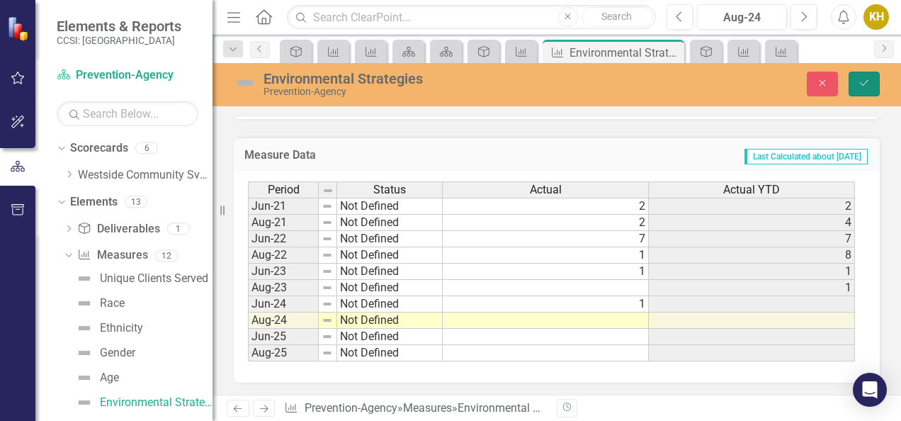
click at [864, 81] on icon "Save" at bounding box center [864, 83] width 13 height 10
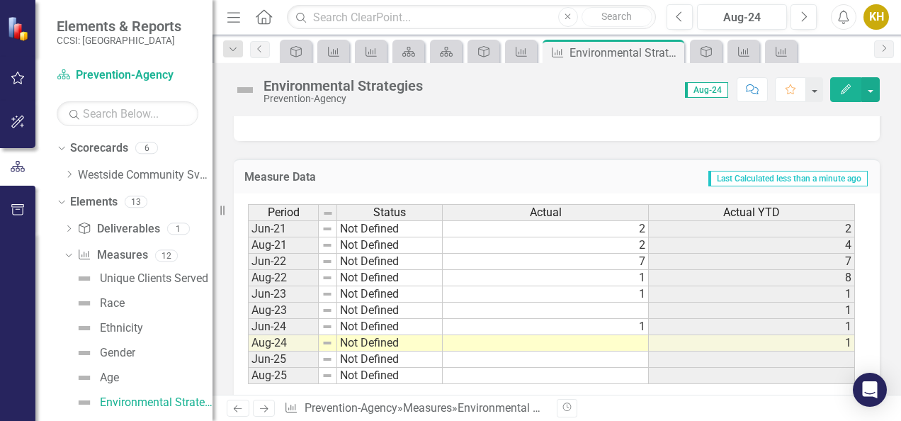
scroll to position [327, 0]
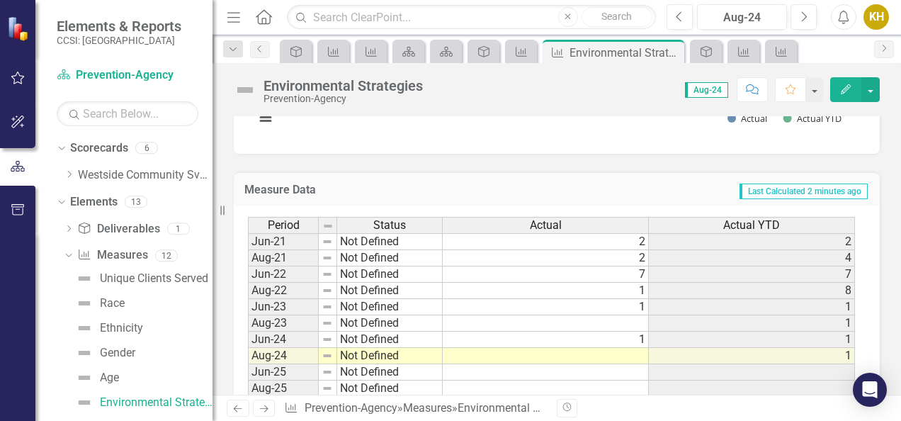
click at [630, 351] on td at bounding box center [546, 356] width 206 height 16
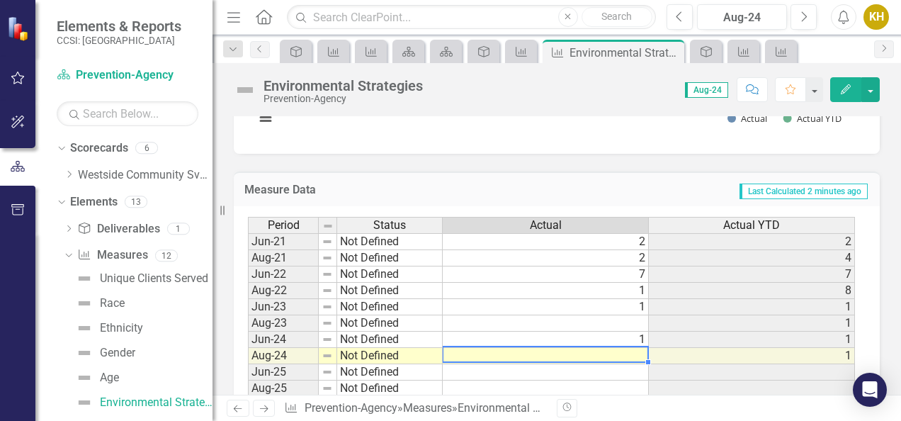
click at [630, 351] on td at bounding box center [546, 356] width 206 height 16
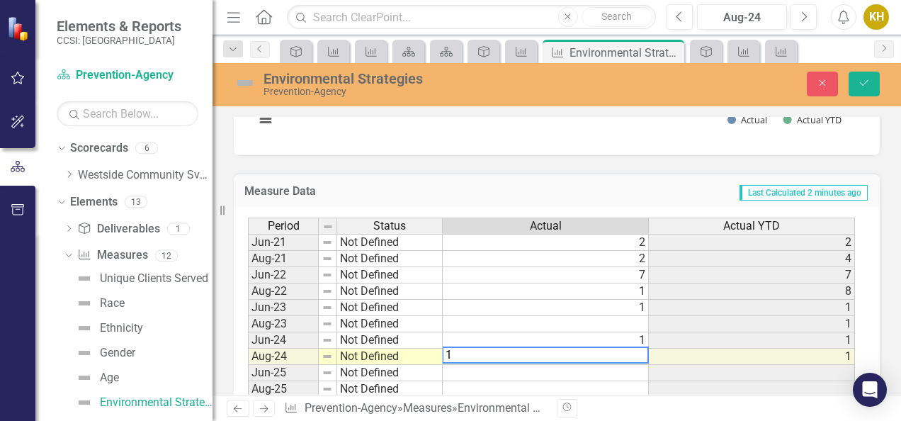
type textarea "1"
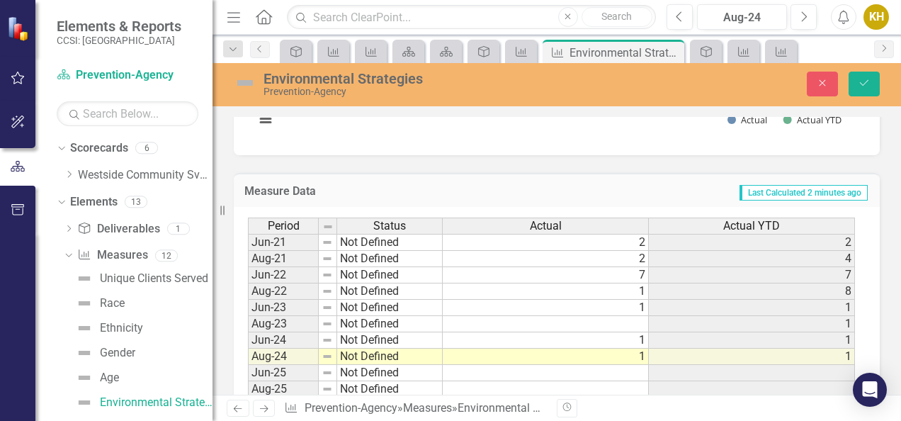
click at [659, 410] on div "Revision History" at bounding box center [887, 408] width 660 height 18
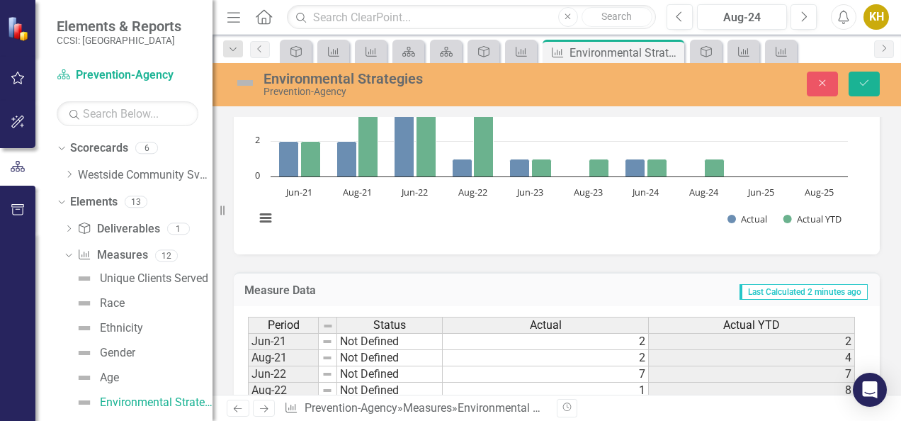
scroll to position [167, 0]
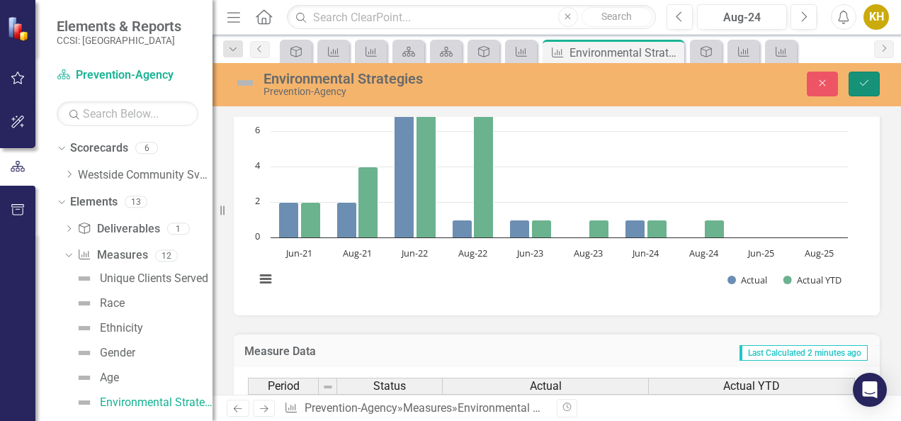
click at [865, 79] on icon "Save" at bounding box center [864, 83] width 13 height 10
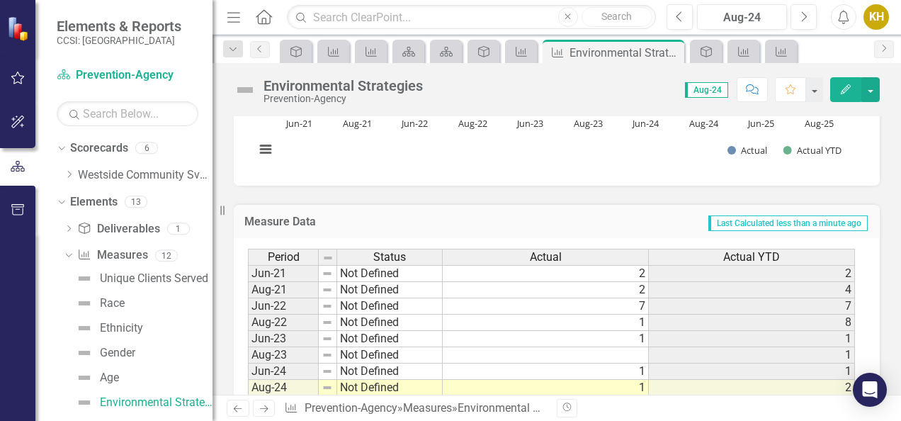
scroll to position [363, 0]
